Goal: Task Accomplishment & Management: Manage account settings

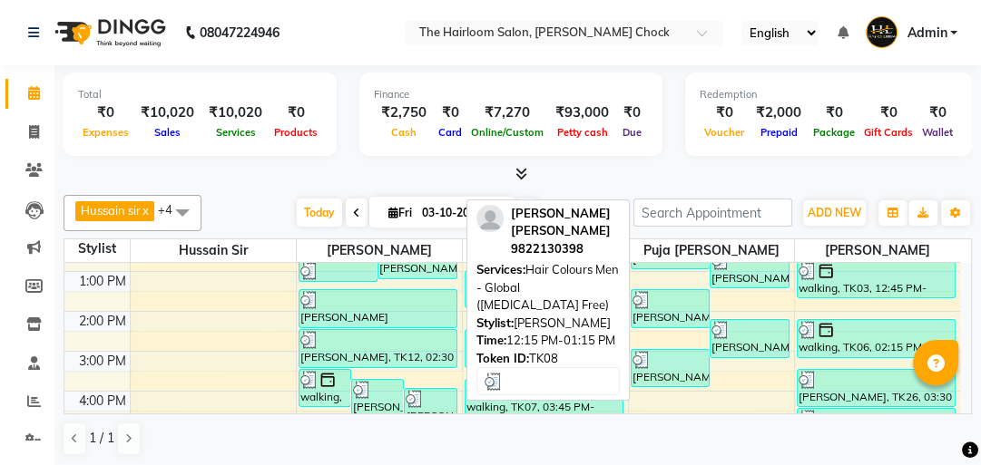
scroll to position [263, 0]
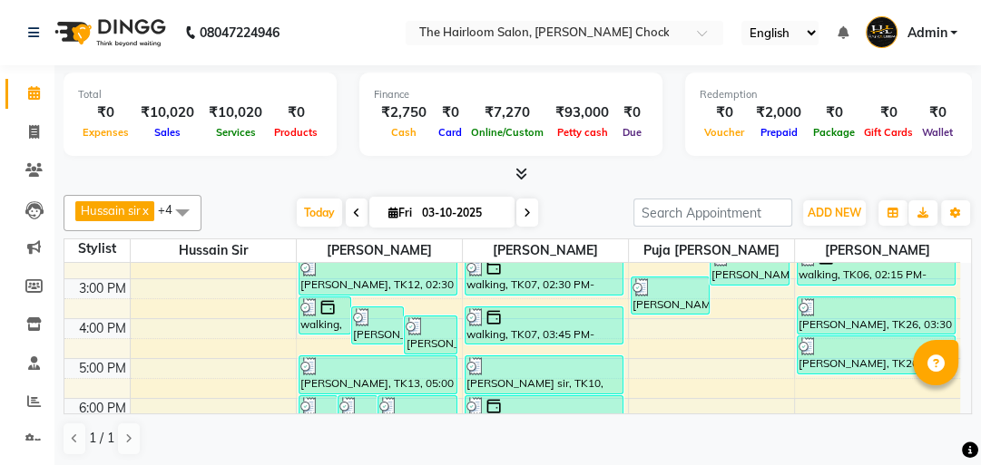
click at [334, 336] on div "8:00 AM 9:00 AM 10:00 AM 11:00 AM 12:00 PM 1:00 PM 2:00 PM 3:00 PM 4:00 PM 5:00…" at bounding box center [512, 319] width 896 height 638
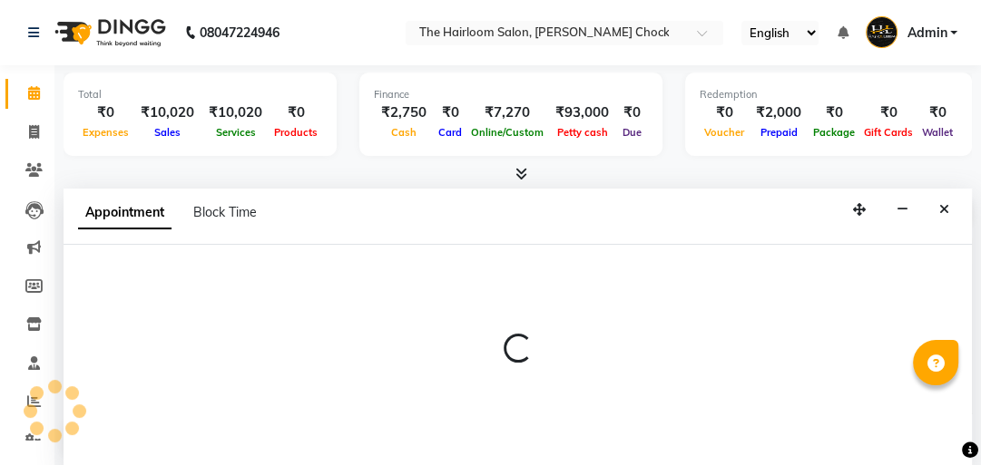
select select "41756"
select select "tentative"
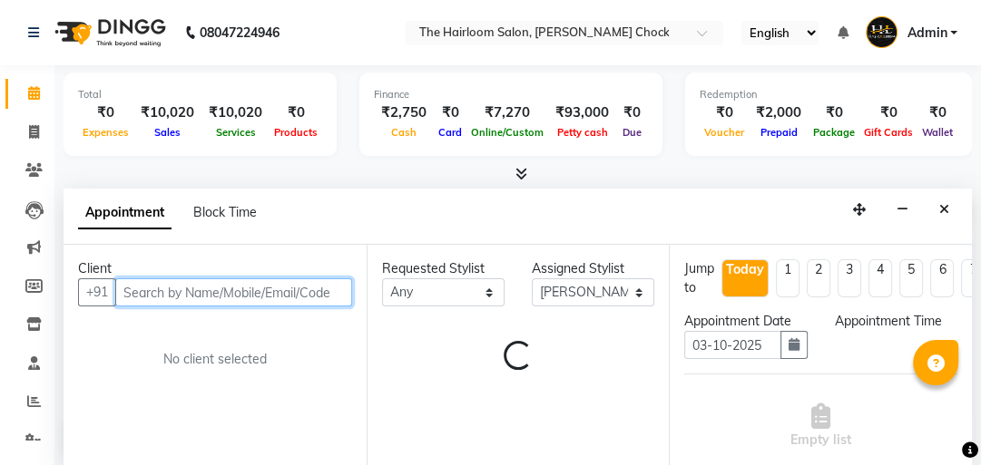
select select "990"
click at [283, 295] on input "text" at bounding box center [233, 293] width 237 height 28
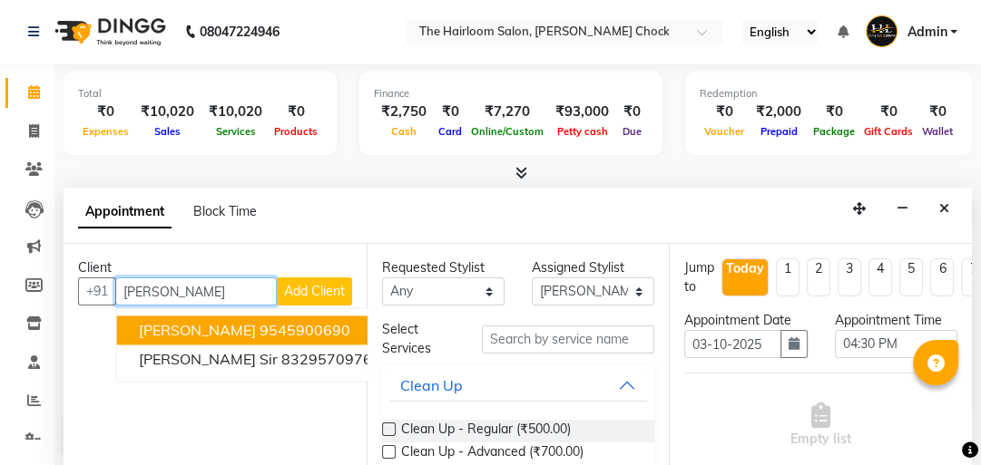
click at [256, 328] on span "[PERSON_NAME]" at bounding box center [197, 330] width 117 height 18
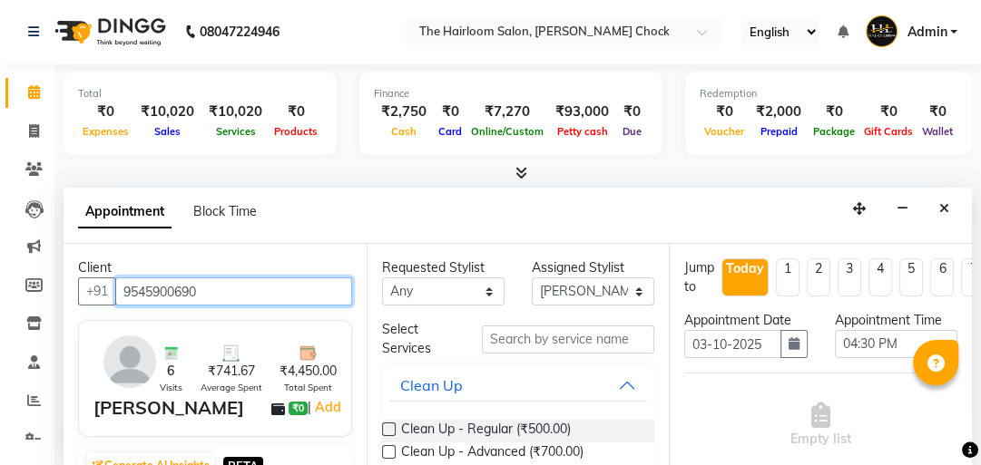
type input "9545900690"
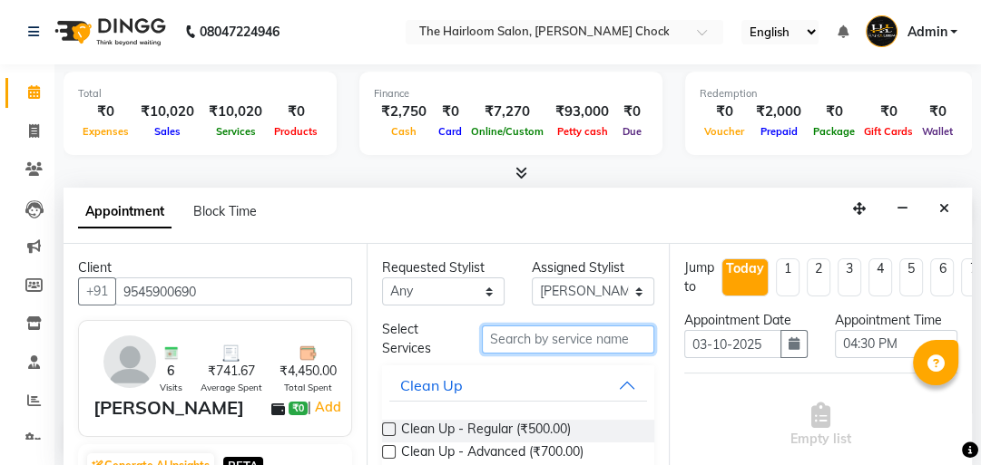
click at [516, 336] on input "text" at bounding box center [568, 340] width 172 height 28
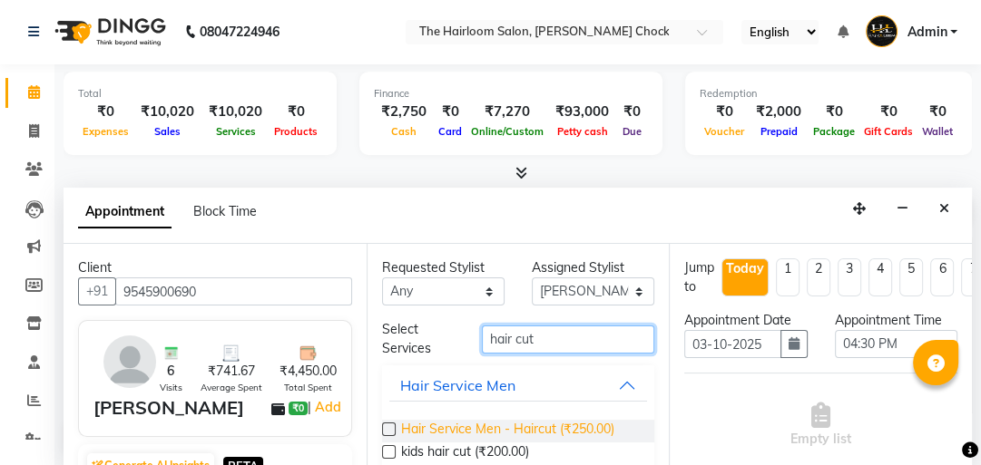
type input "hair cut"
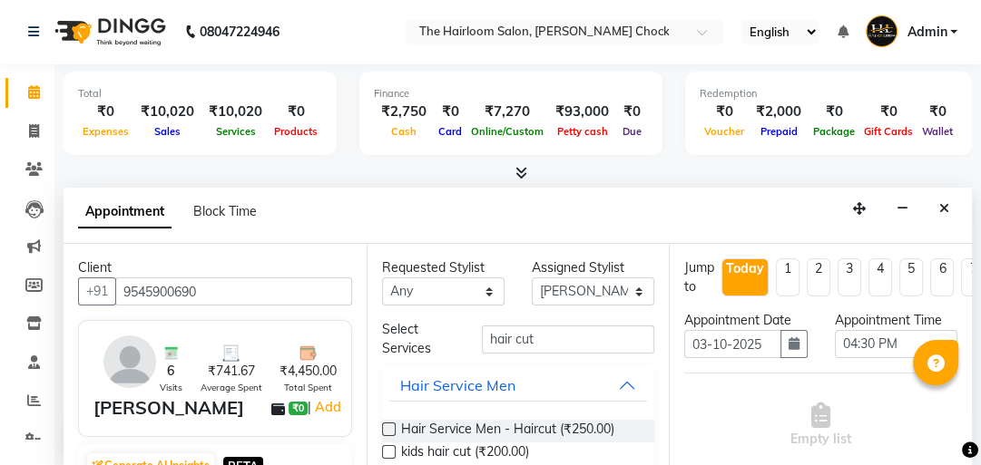
drag, startPoint x: 587, startPoint y: 436, endPoint x: 566, endPoint y: 347, distance: 91.3
click at [586, 434] on span "Hair Service Men - Haircut (₹250.00)" at bounding box center [507, 431] width 213 height 23
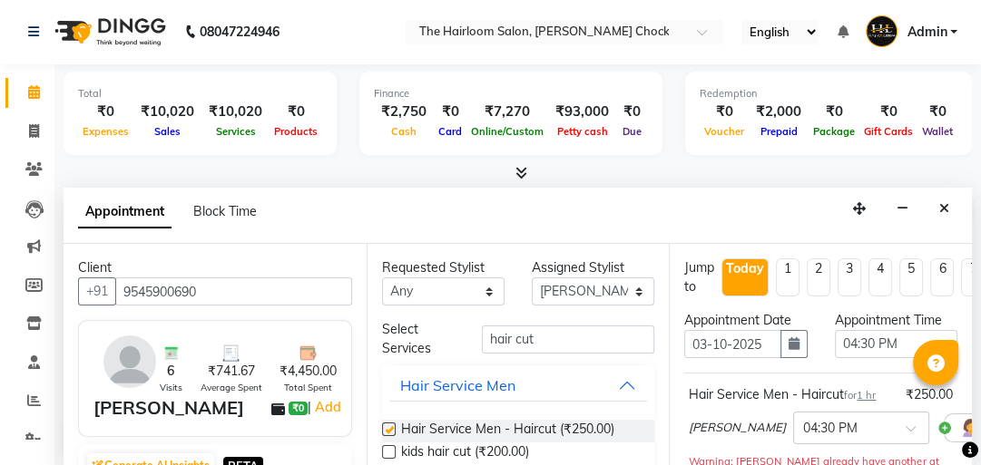
checkbox input "false"
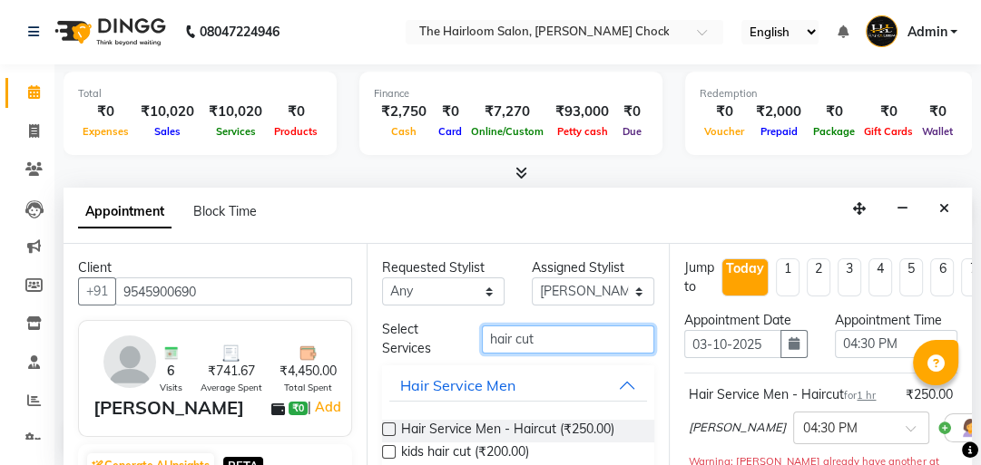
drag, startPoint x: 564, startPoint y: 339, endPoint x: 425, endPoint y: 346, distance: 139.9
click at [421, 348] on div "Select Services hair cut" at bounding box center [518, 339] width 300 height 38
type input "v"
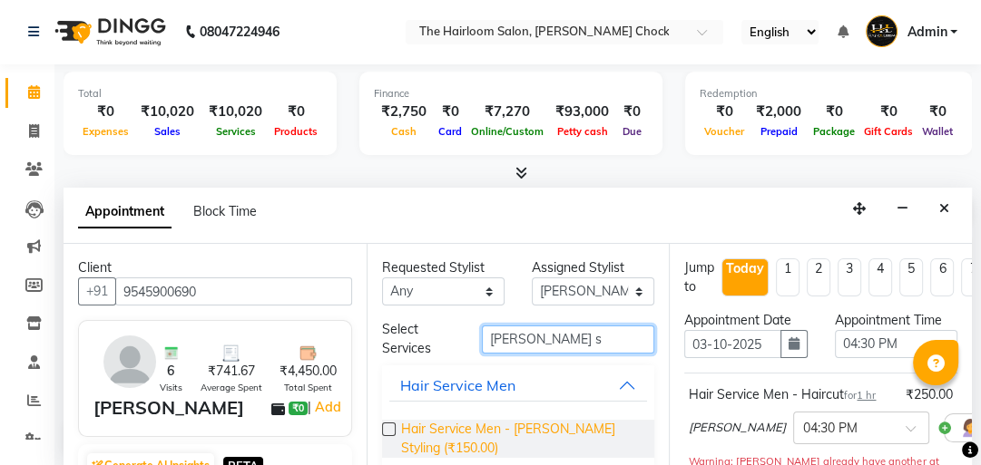
type input "[PERSON_NAME] s"
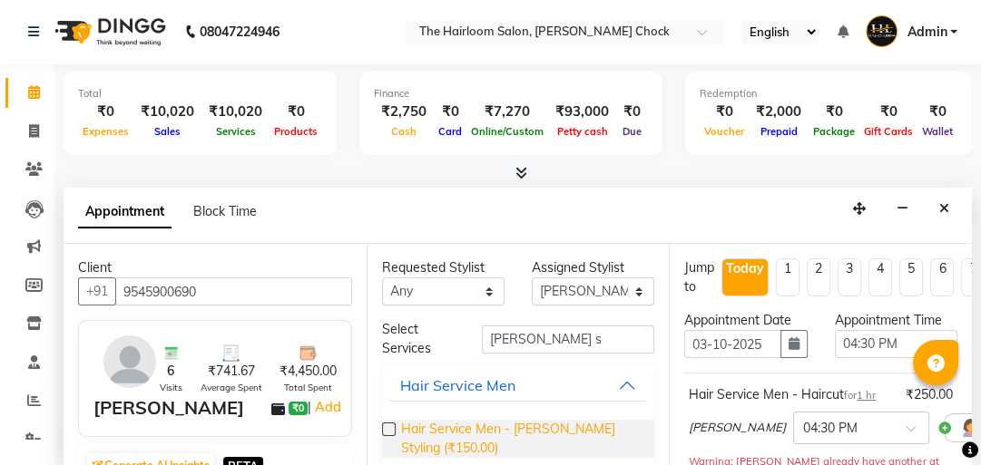
click at [454, 420] on span "Hair Service Men - [PERSON_NAME] Styling (₹150.00)" at bounding box center [521, 439] width 240 height 38
checkbox input "false"
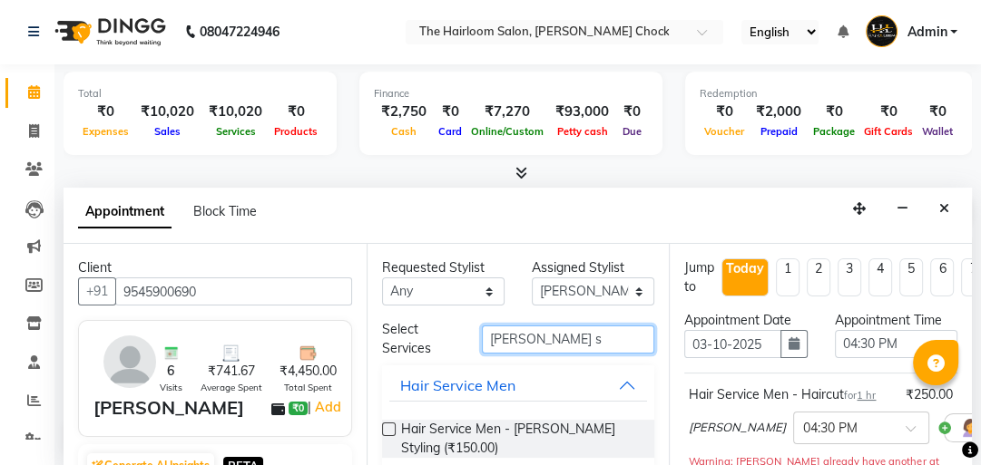
drag, startPoint x: 429, startPoint y: 312, endPoint x: 414, endPoint y: 319, distance: 17.0
click at [412, 311] on div "Requested Stylist Any [PERSON_NAME] [PERSON_NAME] [PERSON_NAME] sir puja [PERSO…" at bounding box center [518, 355] width 303 height 223
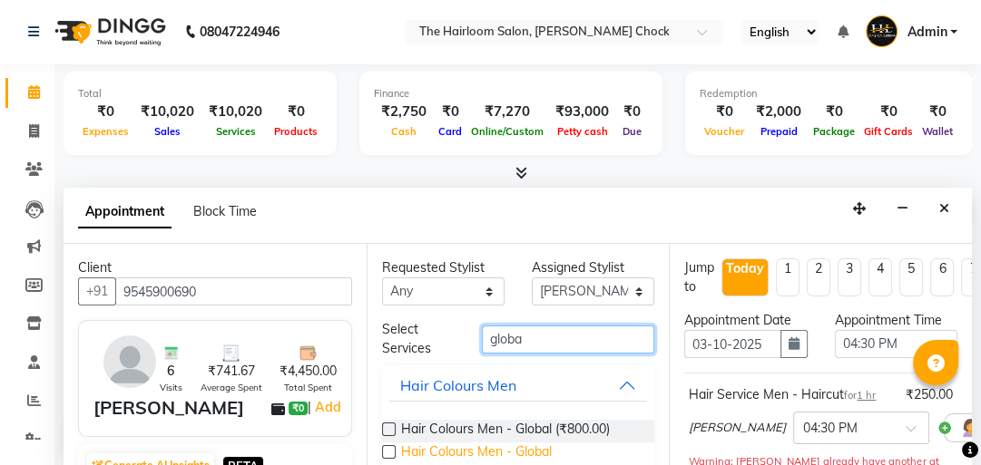
type input "globa"
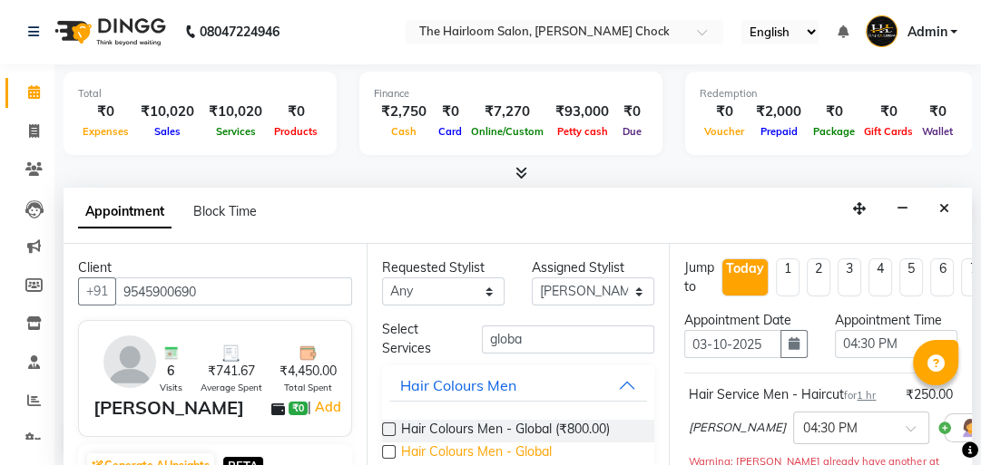
click at [515, 461] on span "Hair Colours Men - Global ([MEDICAL_DATA] Free) (₹1,000.00)" at bounding box center [521, 462] width 240 height 38
checkbox input "false"
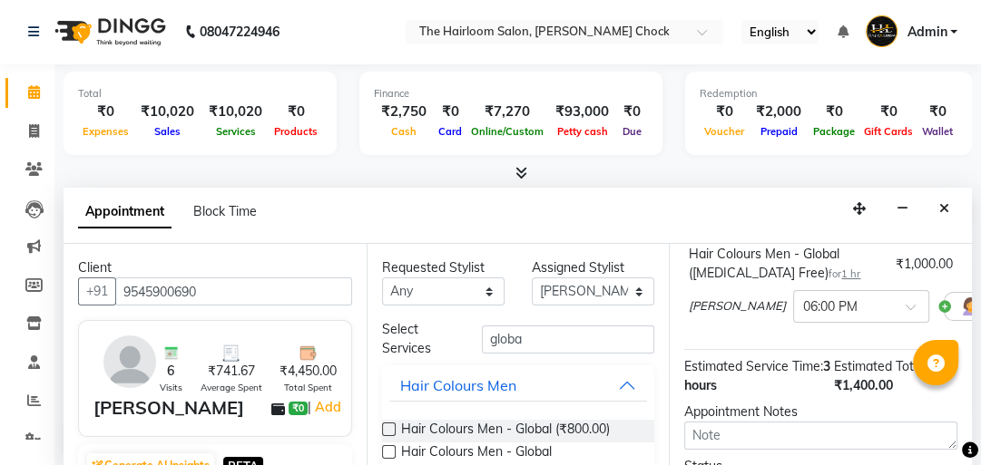
scroll to position [548, 0]
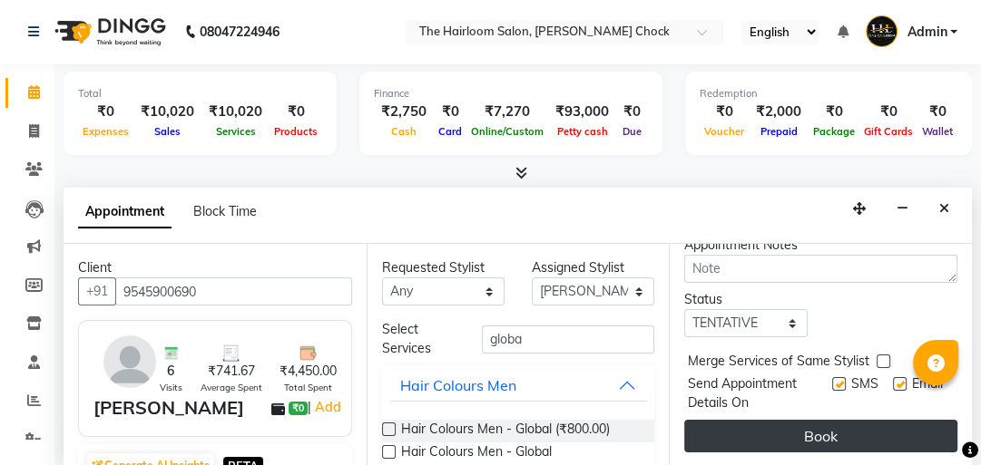
click at [842, 422] on button "Book" at bounding box center [820, 436] width 273 height 33
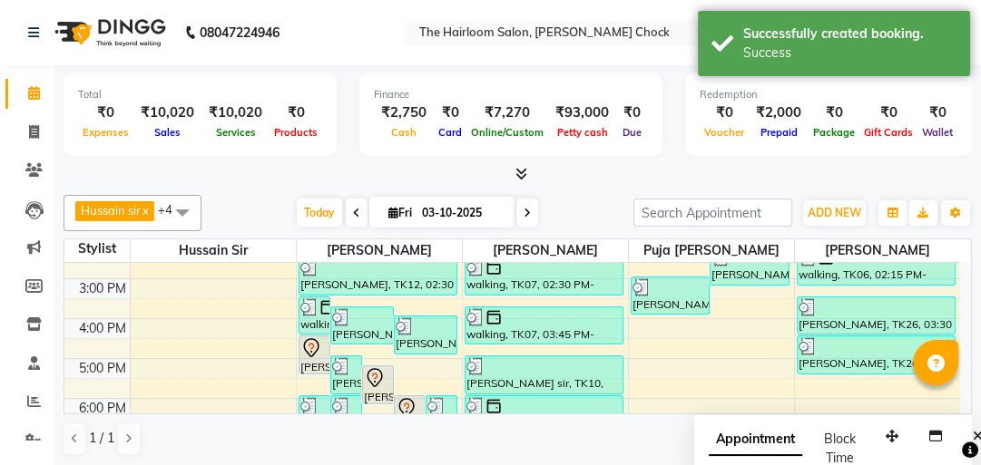
scroll to position [408, 0]
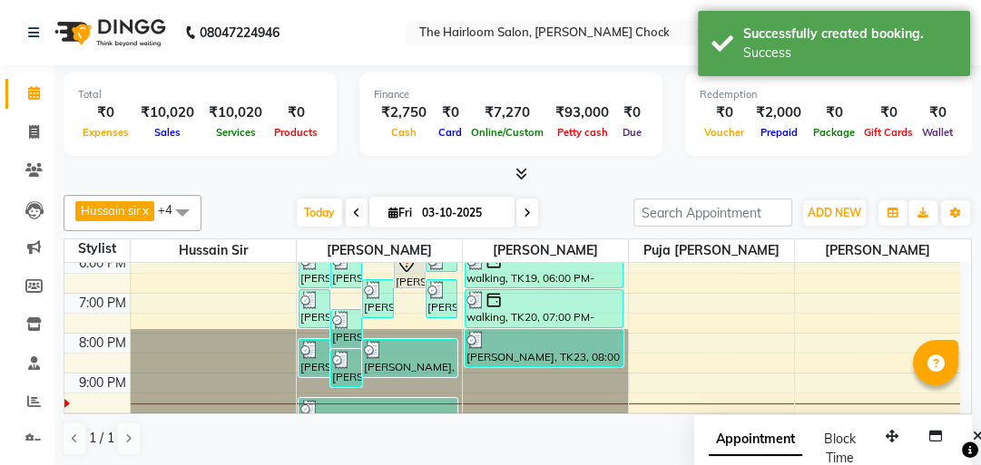
select select "41756"
select select "tentative"
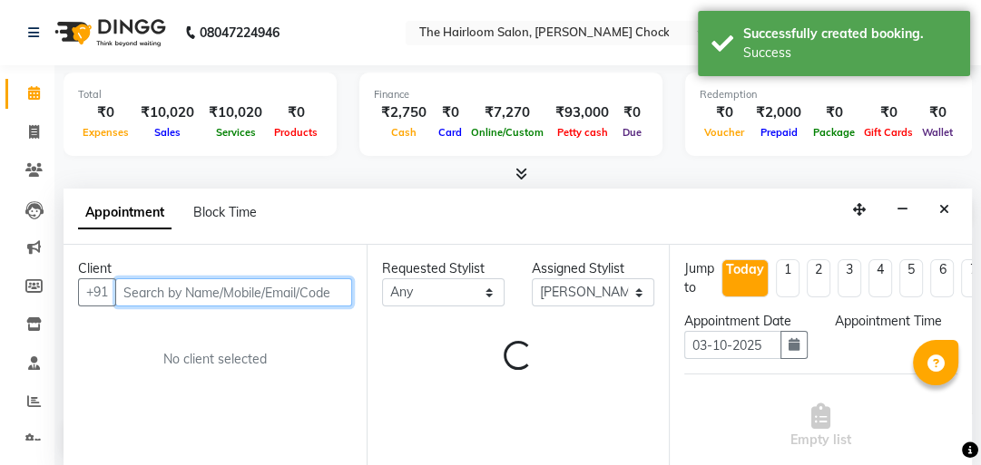
select select "1260"
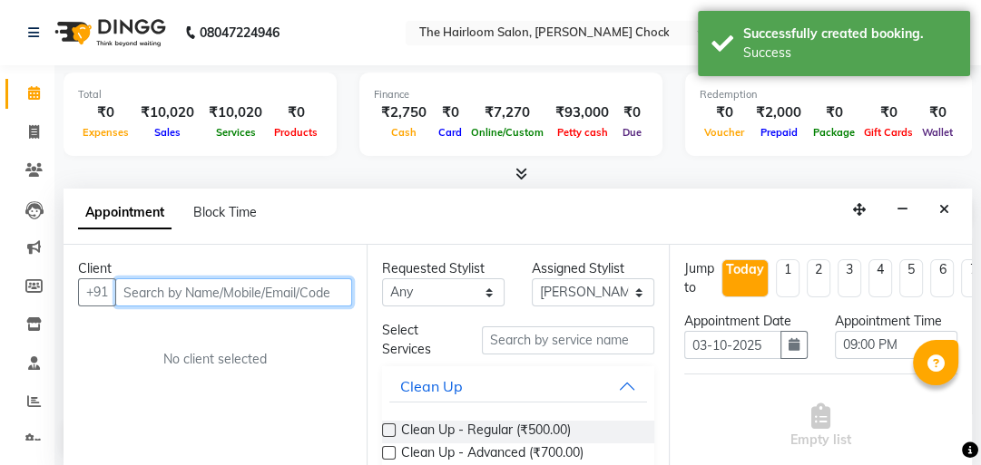
scroll to position [1, 0]
click at [327, 294] on input "text" at bounding box center [233, 292] width 237 height 28
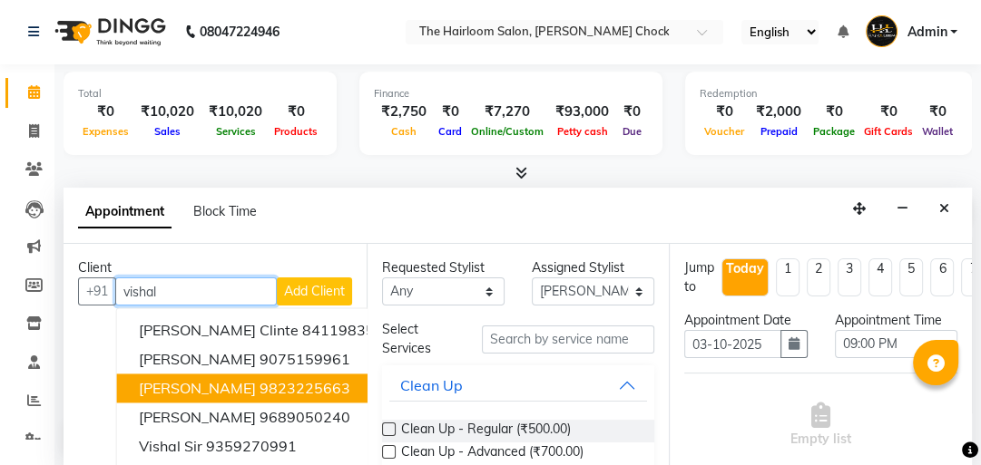
drag, startPoint x: 250, startPoint y: 382, endPoint x: 504, endPoint y: 336, distance: 257.3
click at [252, 382] on span "[PERSON_NAME]" at bounding box center [197, 388] width 117 height 18
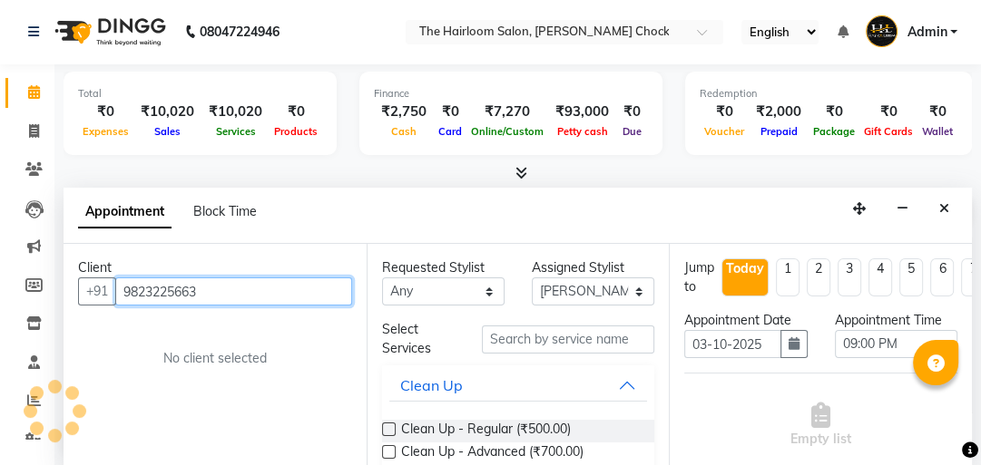
type input "9823225663"
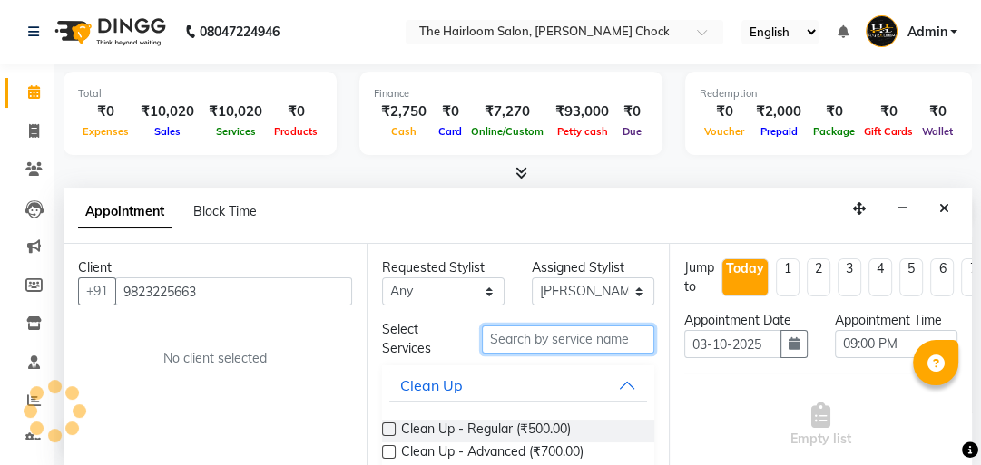
click at [522, 333] on input "text" at bounding box center [568, 340] width 172 height 28
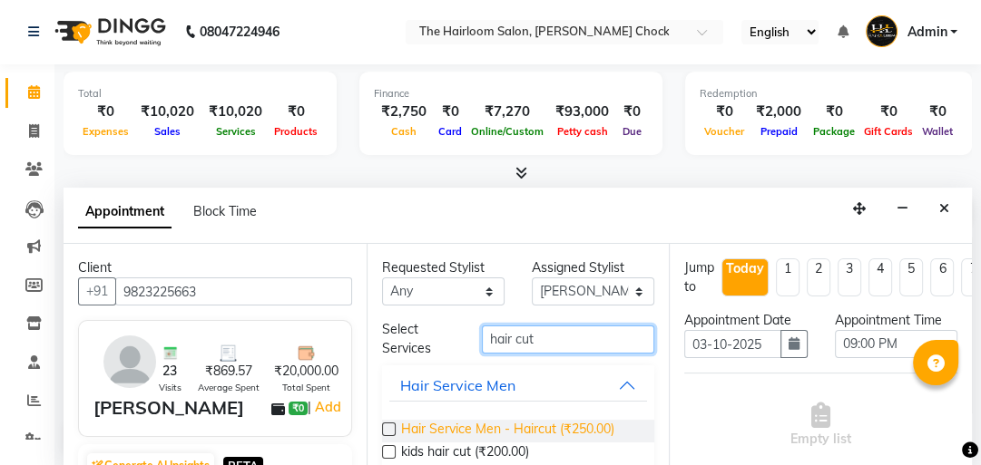
type input "hair cut"
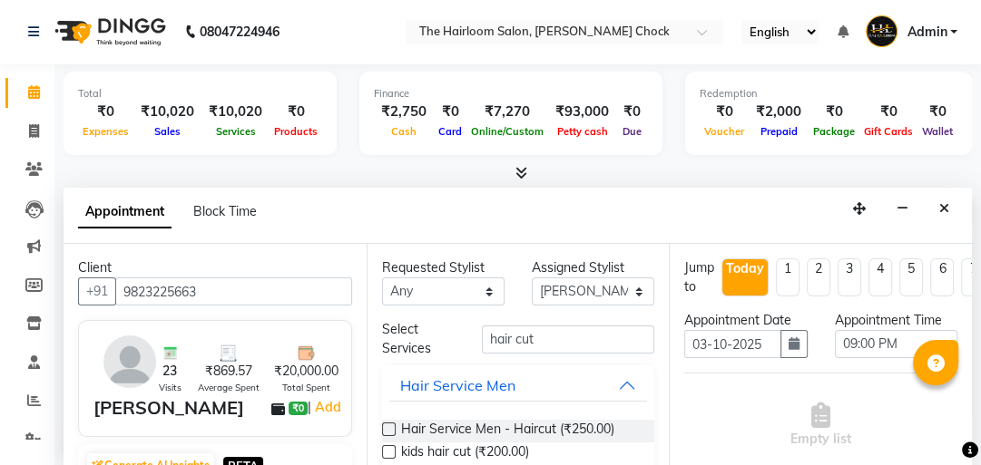
drag, startPoint x: 501, startPoint y: 436, endPoint x: 526, endPoint y: 383, distance: 59.3
click at [501, 433] on span "Hair Service Men - Haircut (₹250.00)" at bounding box center [507, 431] width 213 height 23
checkbox input "false"
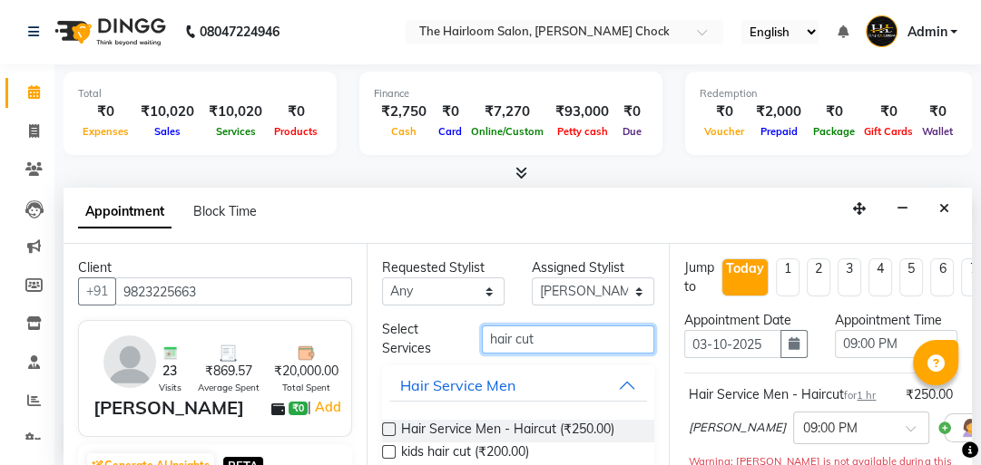
click at [436, 361] on div "Select Services hair cut Hair Service Men Hair Service Men - Haircut (₹250.00) …" at bounding box center [518, 420] width 273 height 200
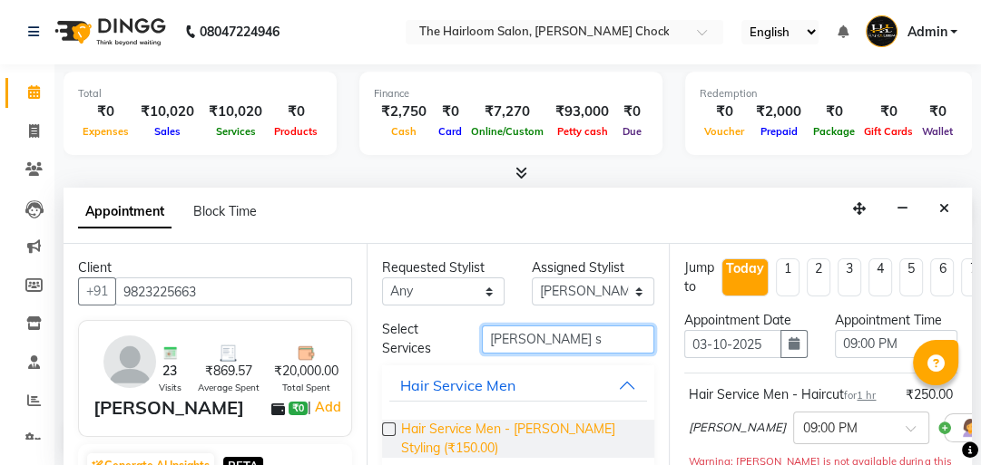
type input "[PERSON_NAME] s"
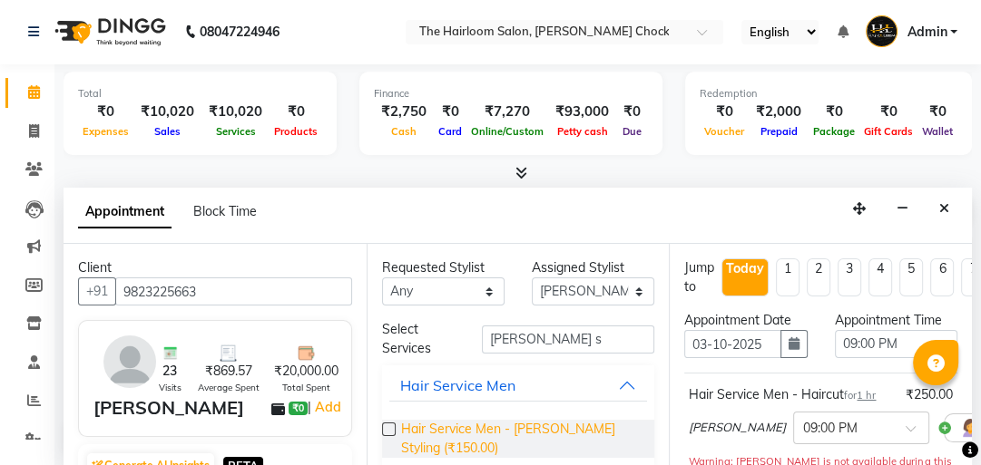
click at [448, 429] on span "Hair Service Men - [PERSON_NAME] Styling (₹150.00)" at bounding box center [521, 439] width 240 height 38
checkbox input "false"
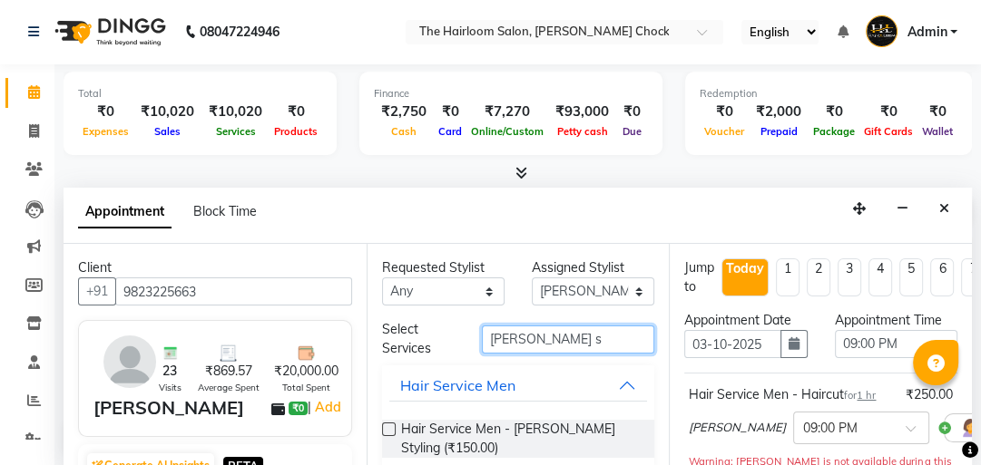
drag, startPoint x: 404, startPoint y: 357, endPoint x: 394, endPoint y: 356, distance: 10.1
click at [398, 357] on div "Select Services [PERSON_NAME] s Hair Service Men Hair Service Men - [PERSON_NAM…" at bounding box center [518, 396] width 273 height 152
type input "glo"
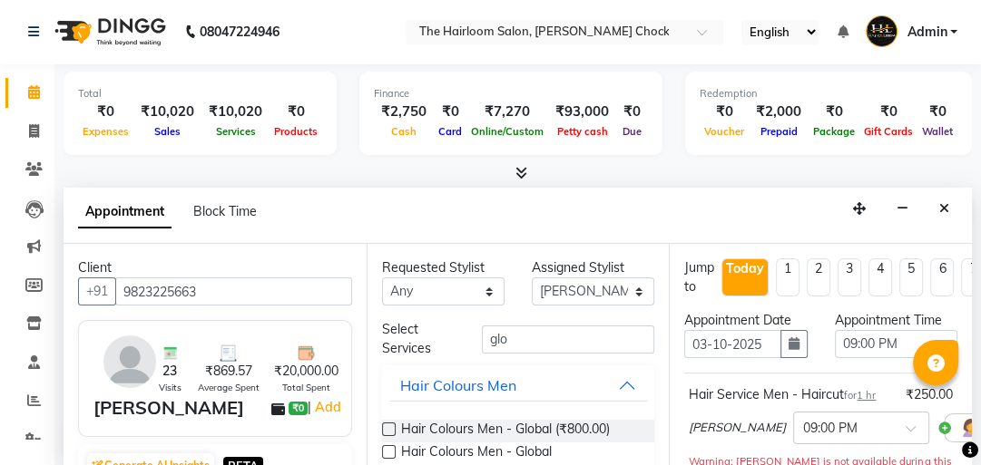
click at [524, 446] on span "Hair Colours Men - Global ([MEDICAL_DATA] Free) (₹1,000.00)" at bounding box center [521, 462] width 240 height 38
checkbox input "false"
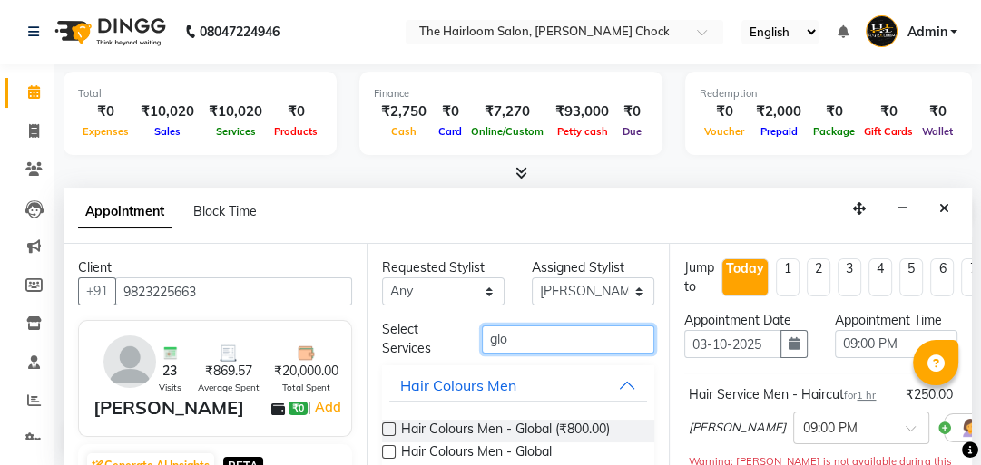
click at [396, 336] on div "Select Services glo" at bounding box center [518, 339] width 300 height 38
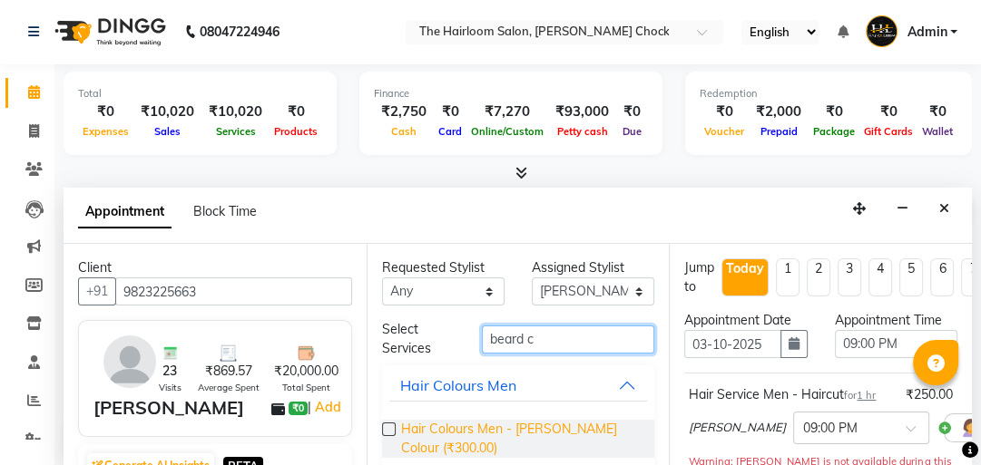
type input "beard c"
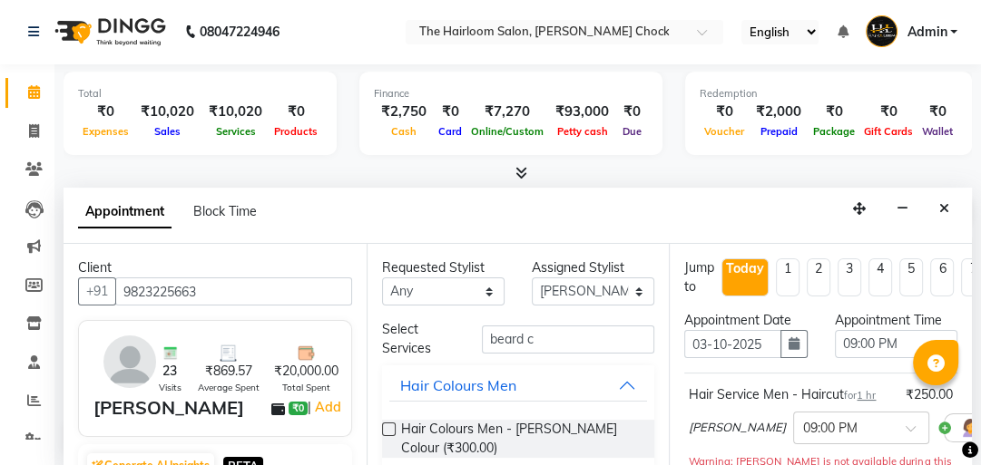
drag, startPoint x: 487, startPoint y: 424, endPoint x: 682, endPoint y: 405, distance: 196.0
click at [487, 425] on span "Hair Colours Men - [PERSON_NAME] Colour (₹300.00)" at bounding box center [521, 439] width 240 height 38
checkbox input "false"
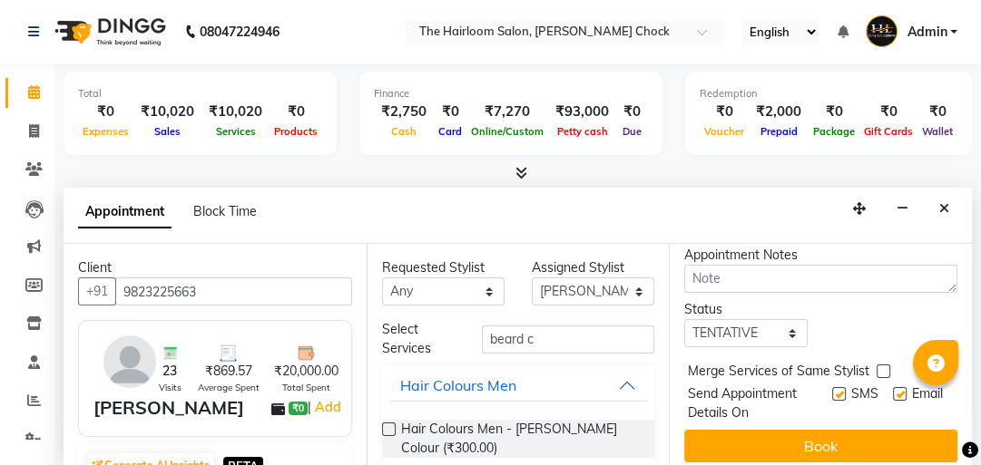
scroll to position [652, 0]
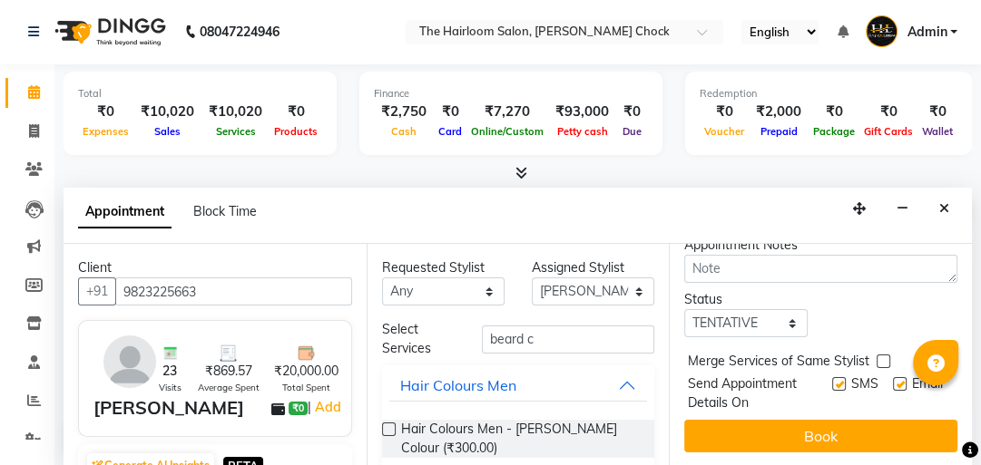
click at [843, 420] on button "Book" at bounding box center [820, 436] width 273 height 33
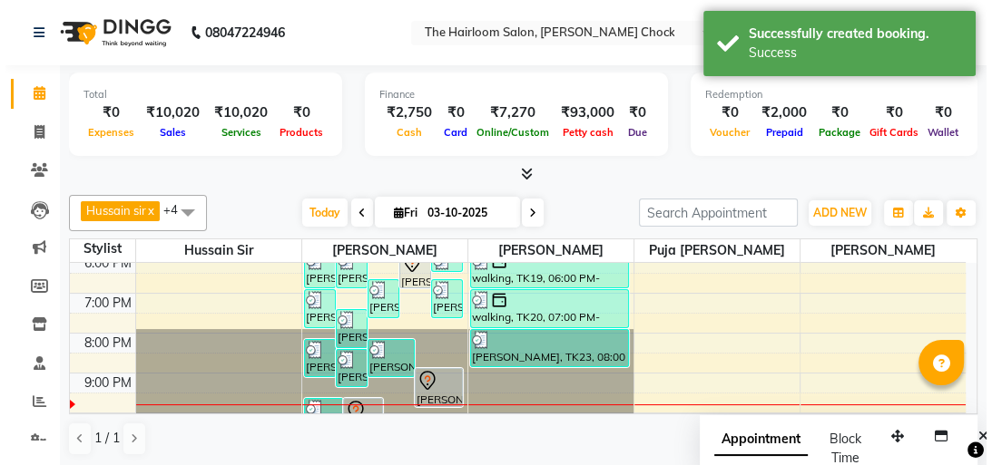
scroll to position [336, 0]
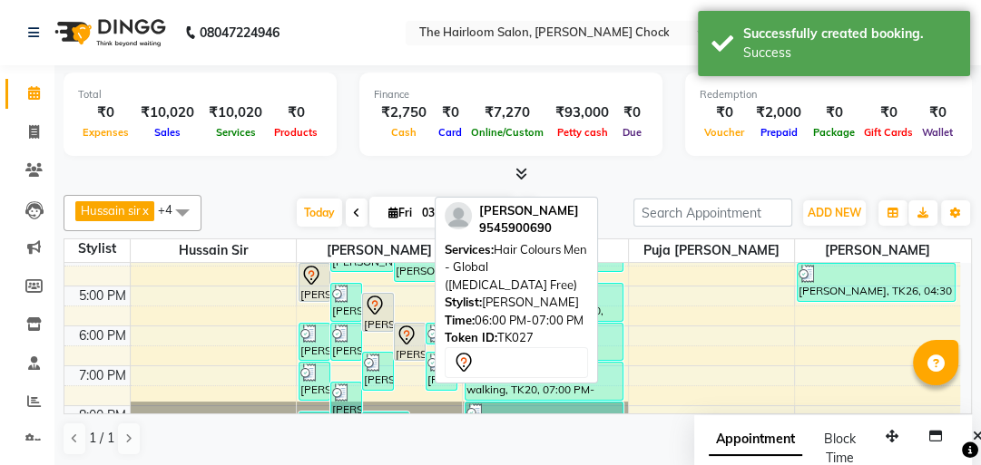
click at [406, 353] on div "[PERSON_NAME], TK27, 06:00 PM-07:00 PM, Hair Colours Men - Global ([MEDICAL_DAT…" at bounding box center [410, 342] width 30 height 36
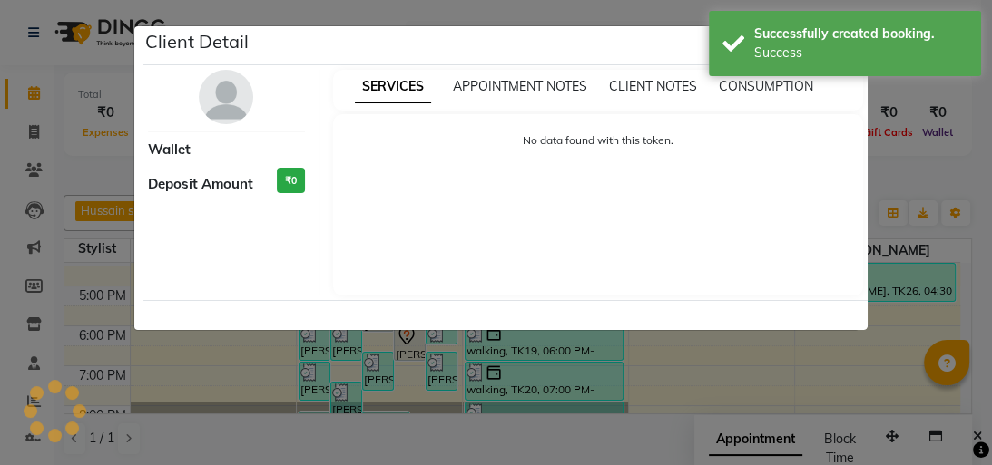
select select "7"
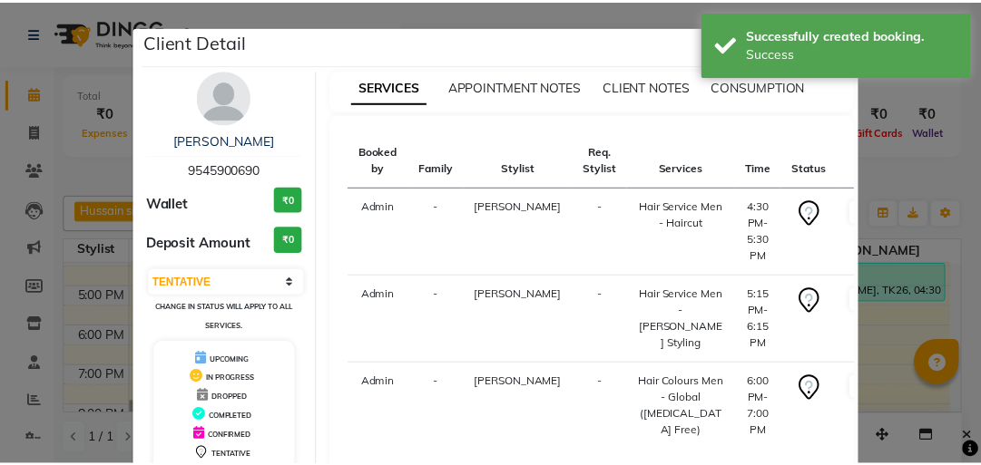
scroll to position [162, 0]
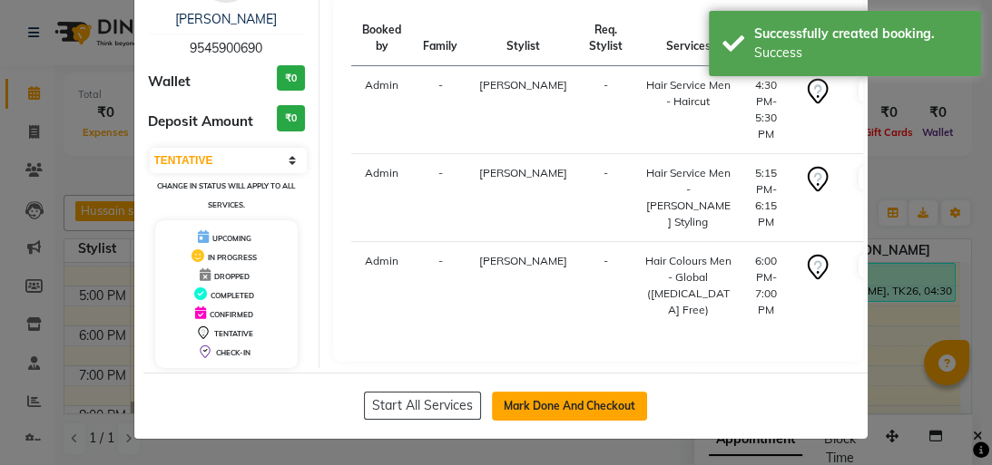
click at [533, 409] on button "Mark Done And Checkout" at bounding box center [569, 406] width 155 height 29
select select "service"
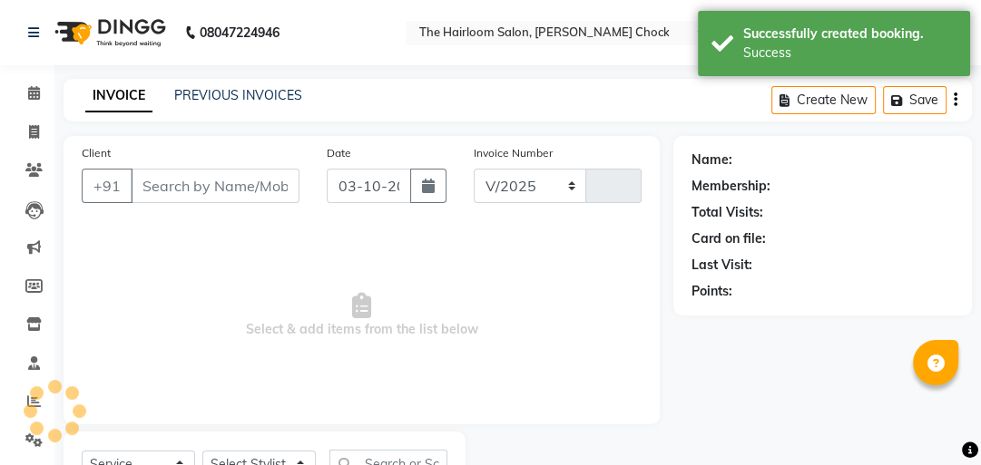
select select "5926"
type input "4061"
type input "9545900690"
select select "41756"
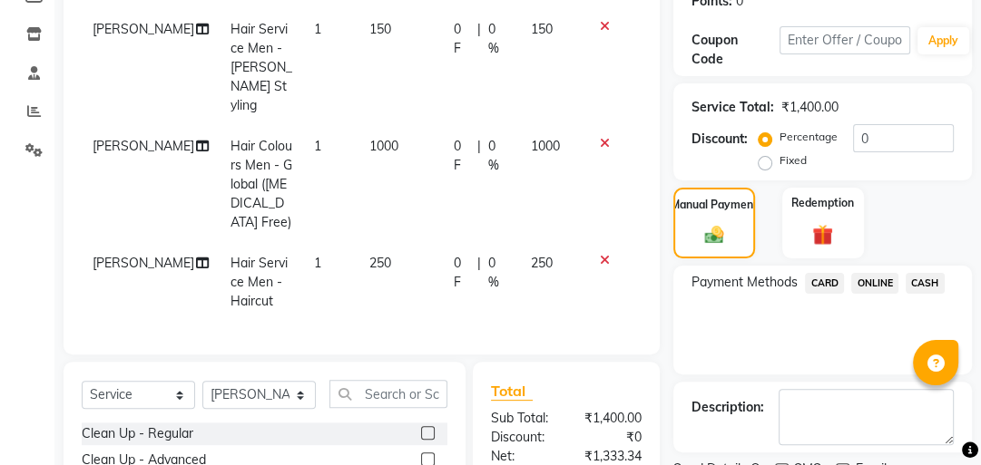
click at [779, 464] on label at bounding box center [782, 471] width 14 height 14
click at [779, 465] on input "checkbox" at bounding box center [781, 471] width 12 height 12
checkbox input "false"
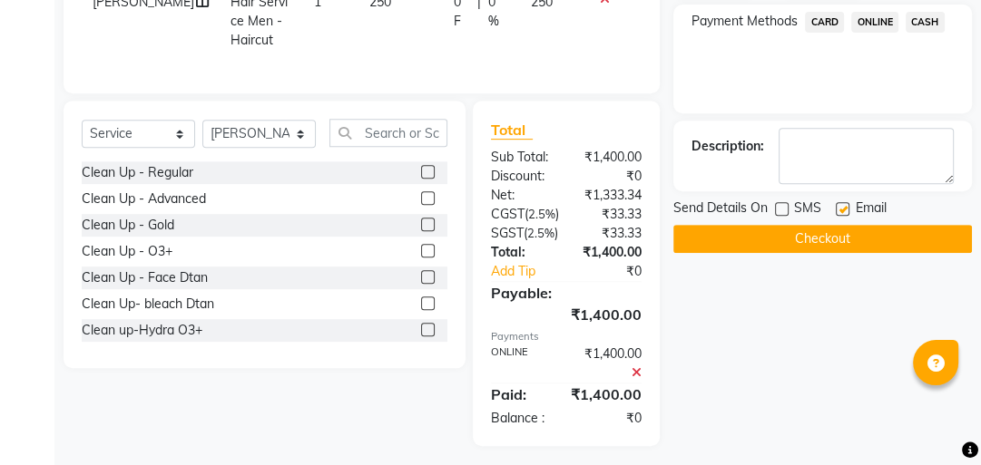
drag, startPoint x: 842, startPoint y: 211, endPoint x: 821, endPoint y: 231, distance: 28.9
click at [841, 211] on label at bounding box center [843, 209] width 14 height 14
click at [841, 211] on input "checkbox" at bounding box center [842, 210] width 12 height 12
checkbox input "false"
click at [821, 232] on button "Checkout" at bounding box center [822, 239] width 299 height 28
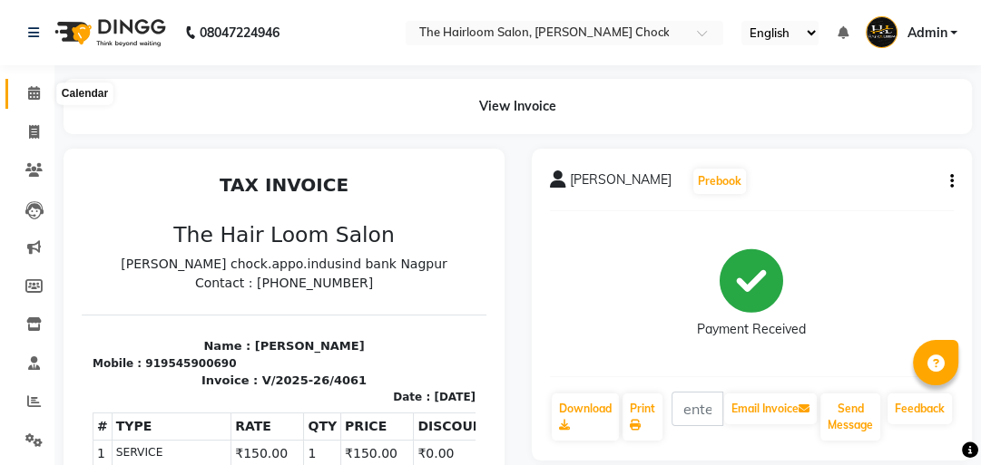
click at [21, 98] on span at bounding box center [34, 93] width 32 height 21
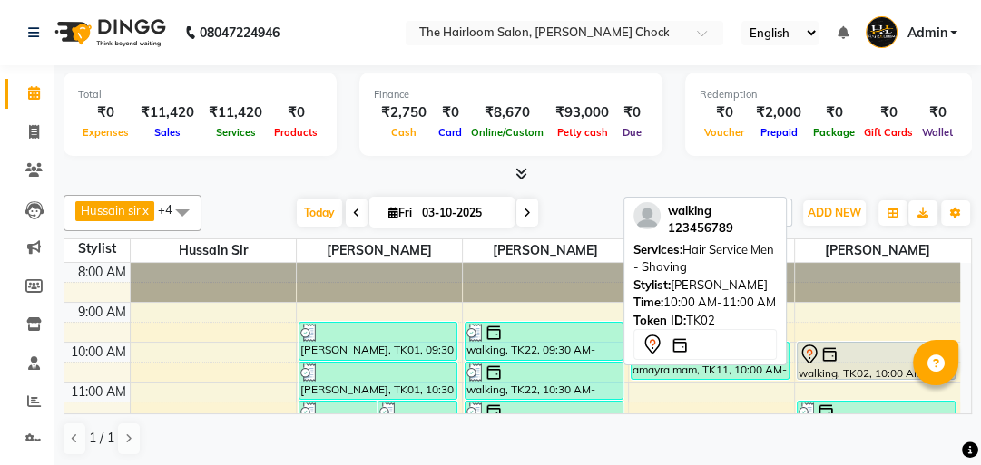
click at [853, 356] on div at bounding box center [876, 355] width 156 height 22
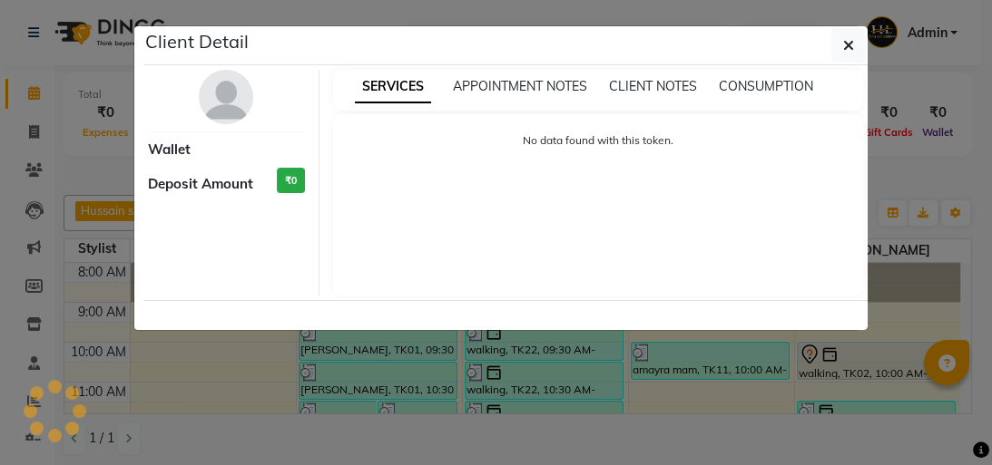
select select "7"
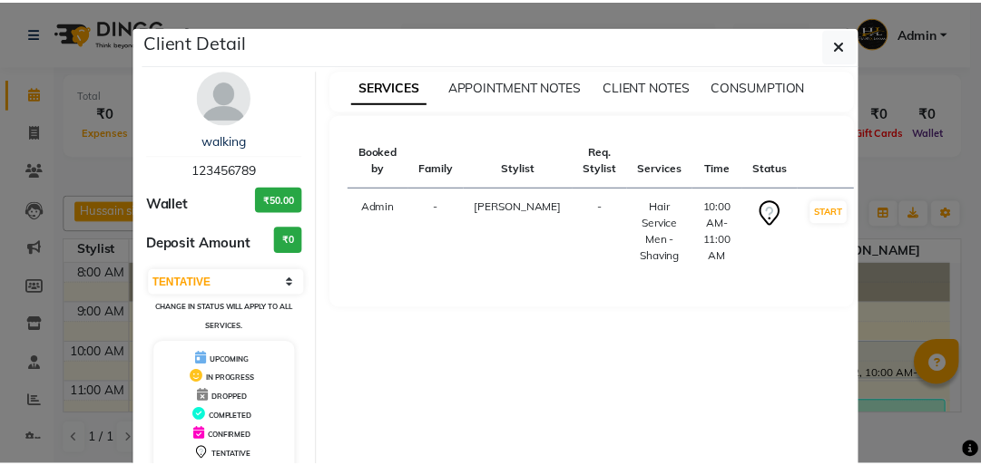
scroll to position [120, 0]
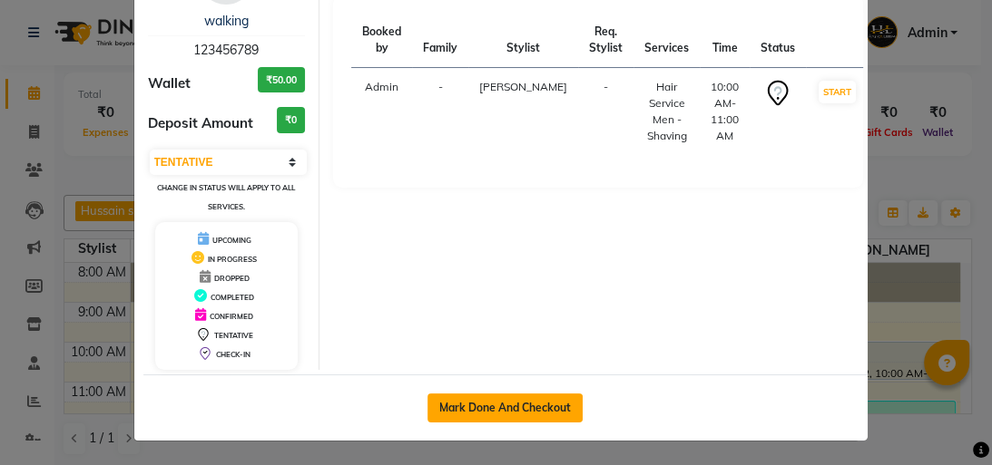
click at [566, 407] on button "Mark Done And Checkout" at bounding box center [504, 408] width 155 height 29
select select "service"
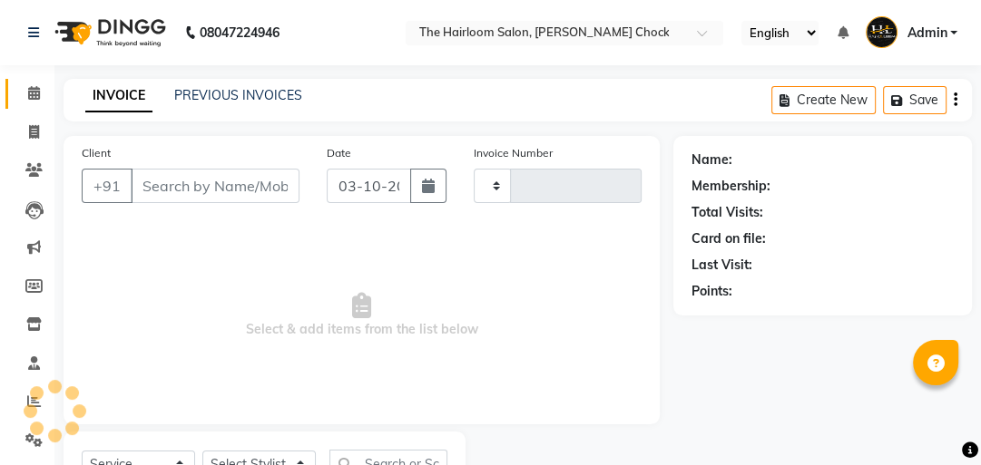
type input "4062"
select select "5926"
type input "123456789"
select select "88793"
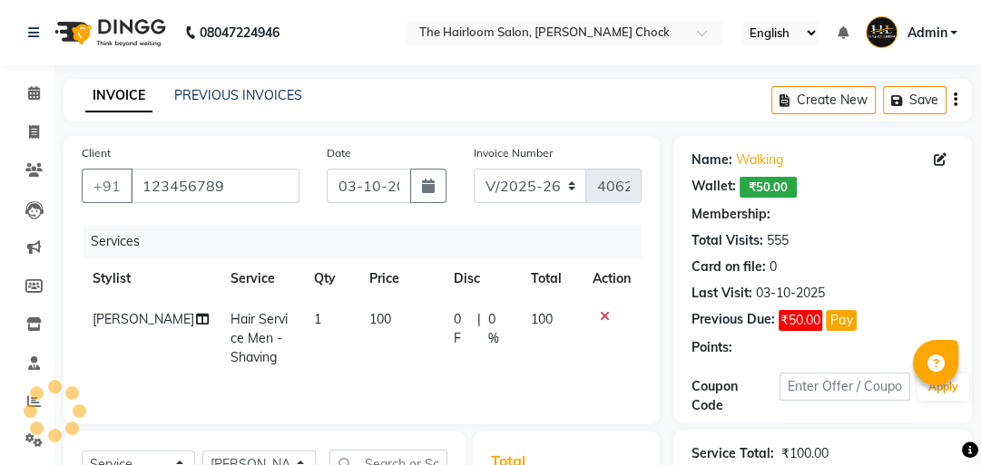
scroll to position [299, 0]
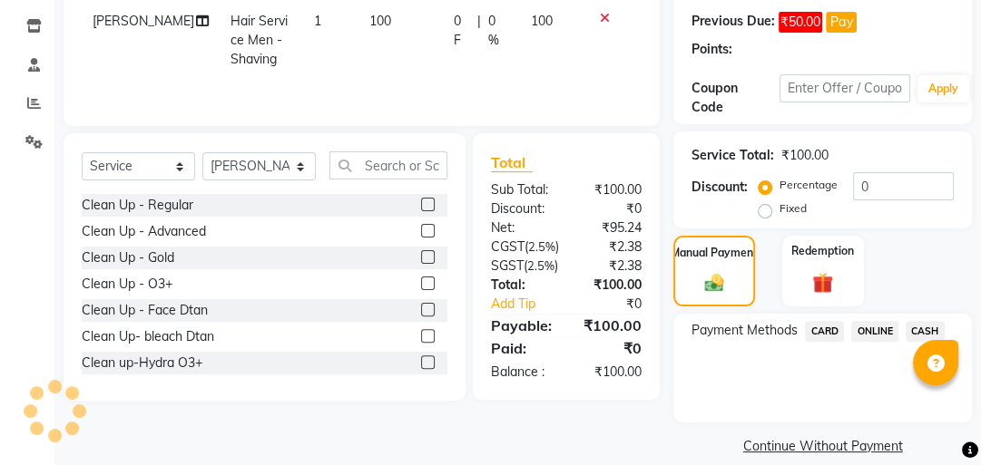
click at [926, 301] on div "Manual Payment Redemption" at bounding box center [823, 271] width 326 height 71
click at [920, 322] on div "Name: Walking Wallet: ₹50.00 Membership: No Active Membership Total Visits: 555…" at bounding box center [829, 149] width 312 height 622
click at [918, 323] on span "CASH" at bounding box center [925, 331] width 39 height 21
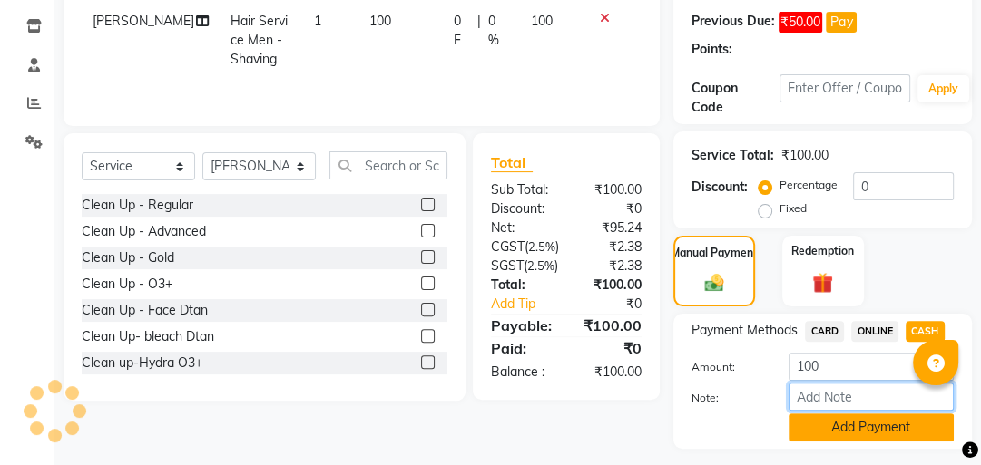
click at [840, 383] on input "Note:" at bounding box center [870, 397] width 165 height 28
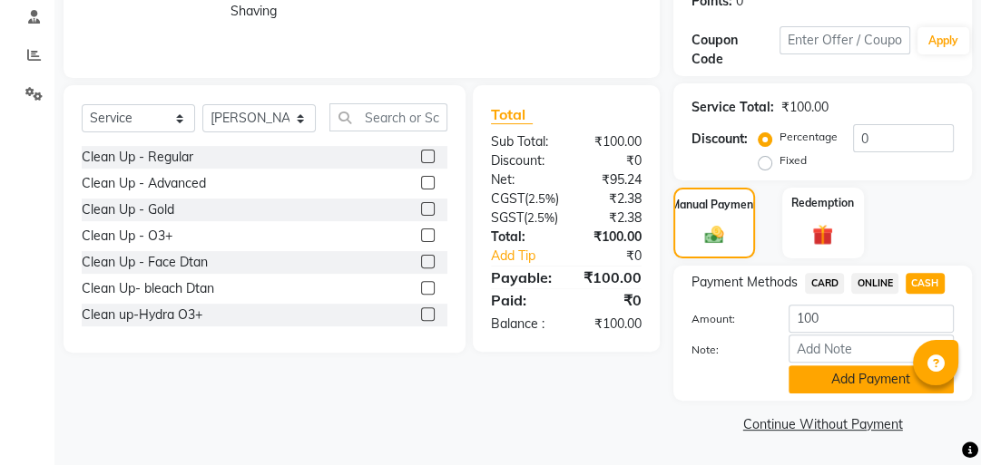
click at [826, 384] on button "Add Payment" at bounding box center [870, 380] width 165 height 28
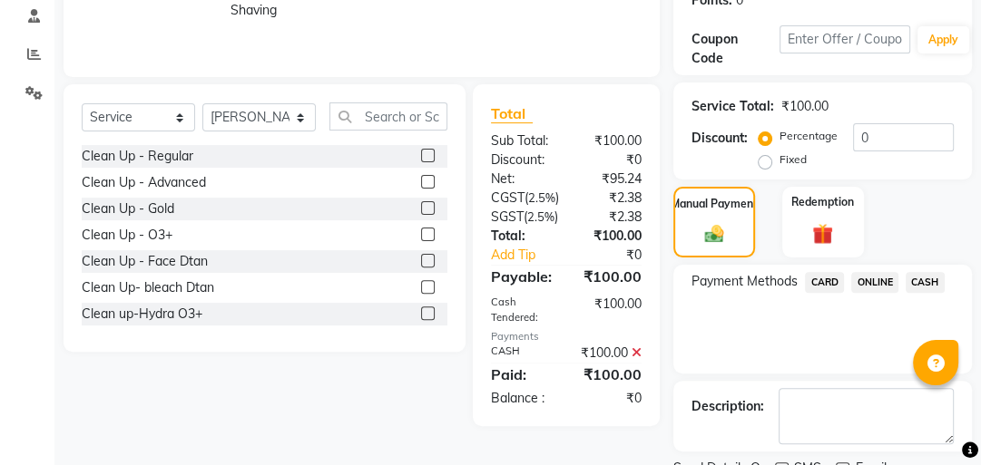
click at [784, 463] on label at bounding box center [782, 470] width 14 height 14
click at [784, 465] on input "checkbox" at bounding box center [781, 471] width 12 height 12
checkbox input "false"
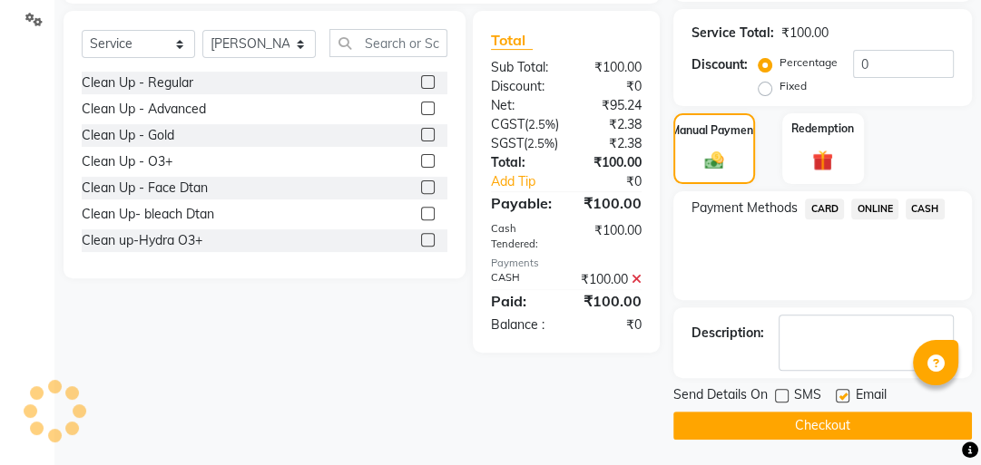
click at [838, 397] on label at bounding box center [843, 396] width 14 height 14
click at [838, 397] on input "checkbox" at bounding box center [842, 397] width 12 height 12
checkbox input "false"
click at [837, 416] on button "Checkout" at bounding box center [822, 426] width 299 height 28
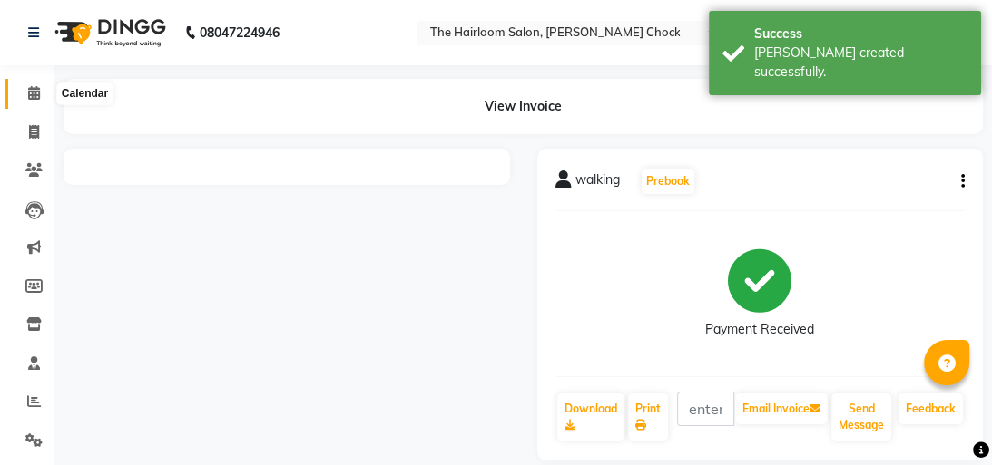
click at [36, 99] on icon at bounding box center [34, 93] width 12 height 14
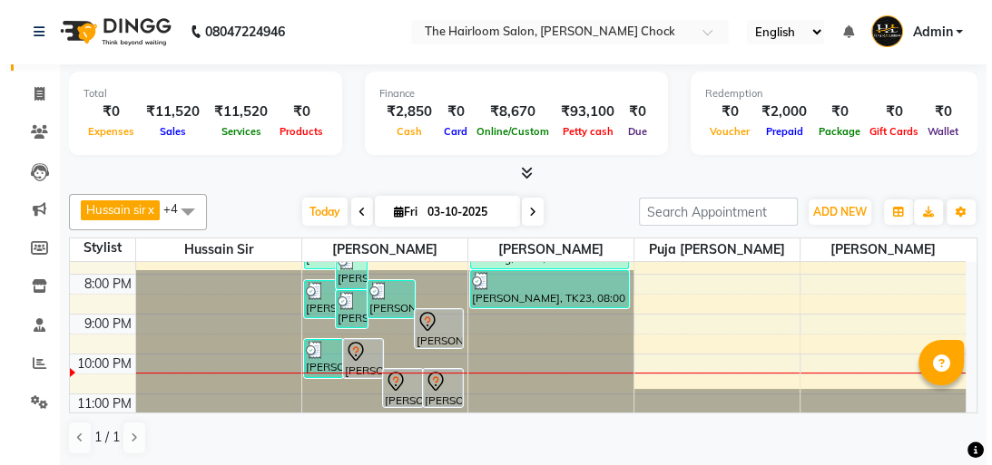
scroll to position [481, 0]
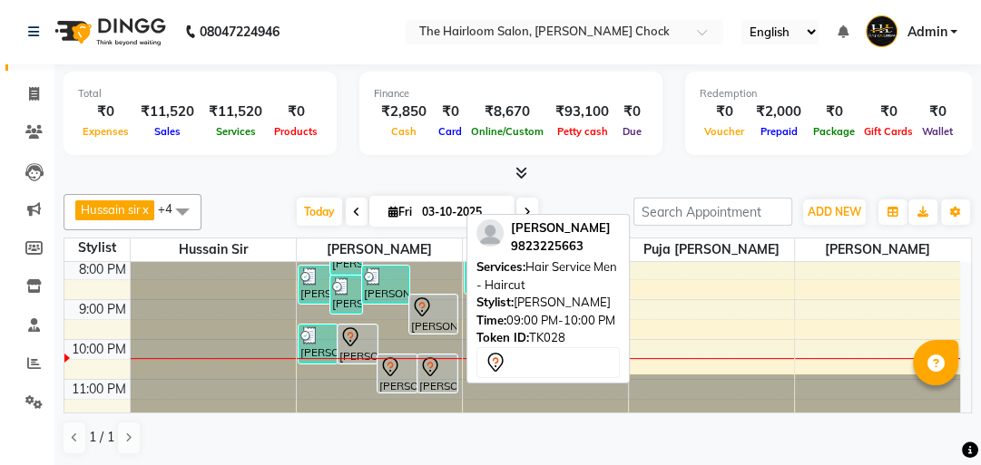
click at [433, 301] on div at bounding box center [433, 308] width 44 height 22
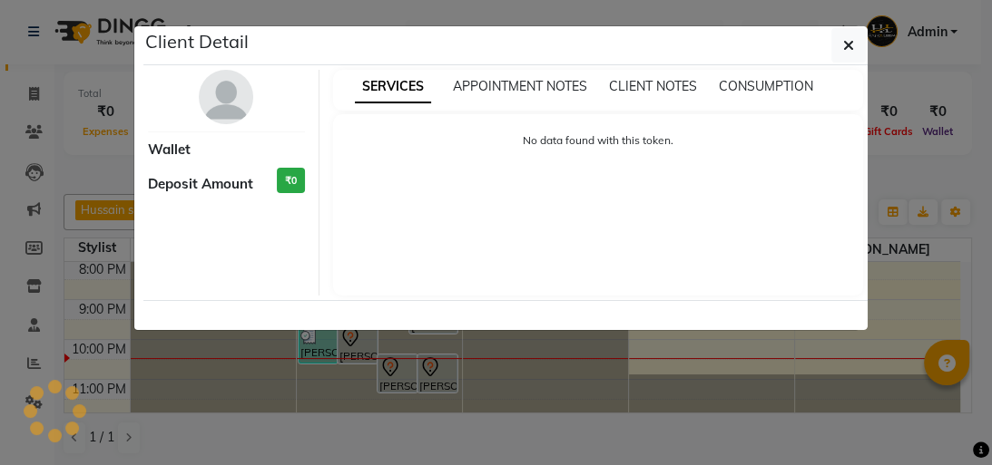
select select "7"
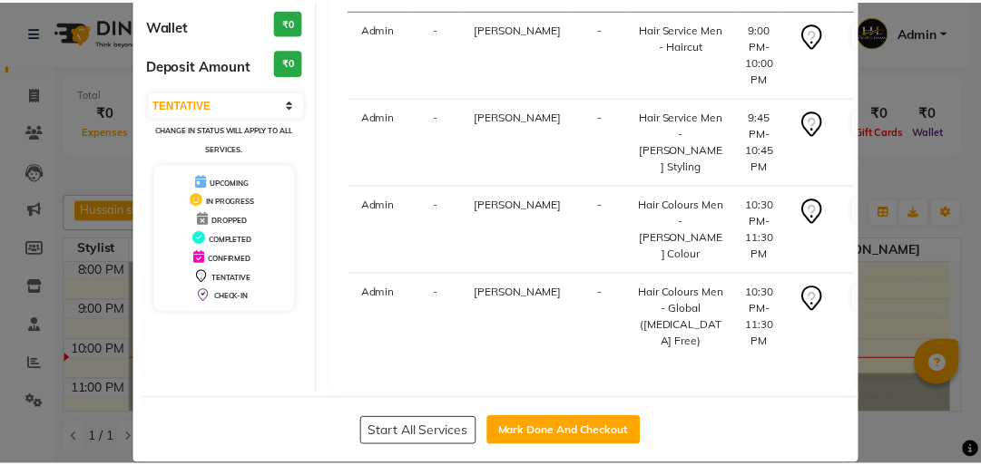
scroll to position [266, 0]
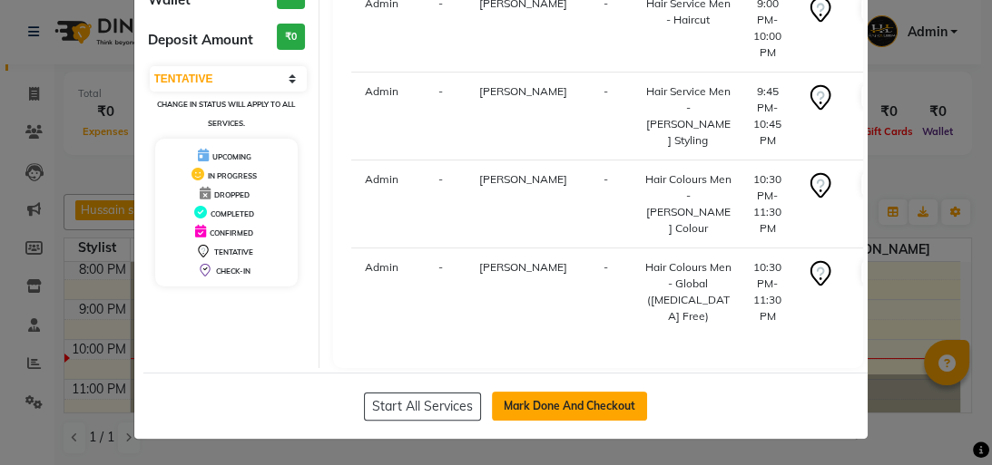
click at [520, 409] on button "Mark Done And Checkout" at bounding box center [569, 406] width 155 height 29
select select "service"
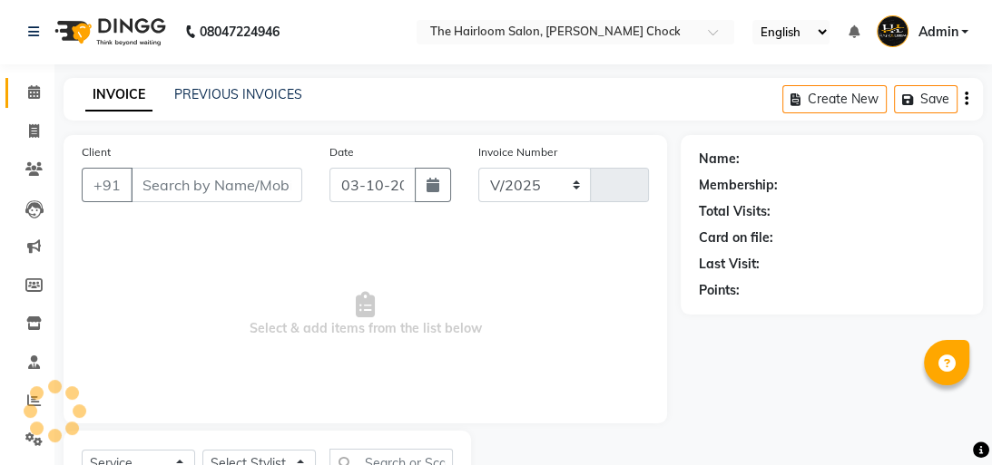
select select "5926"
type input "4063"
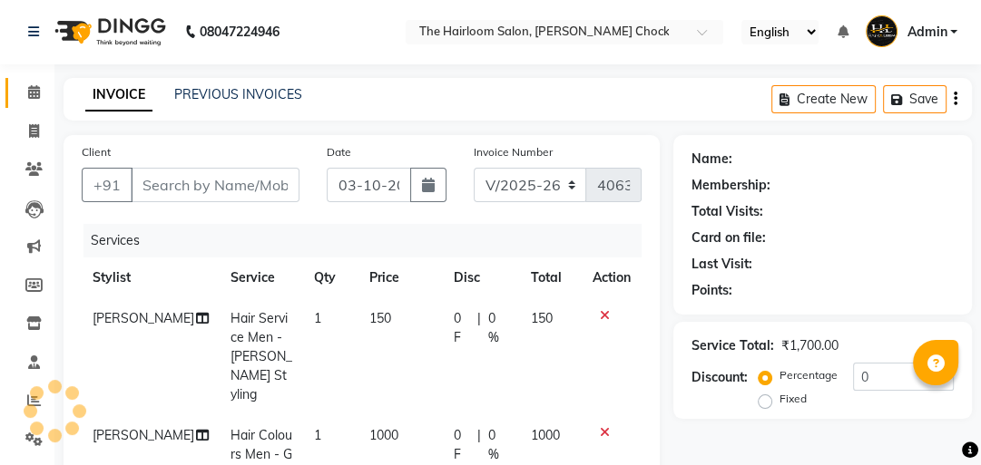
type input "9823225663"
select select "41756"
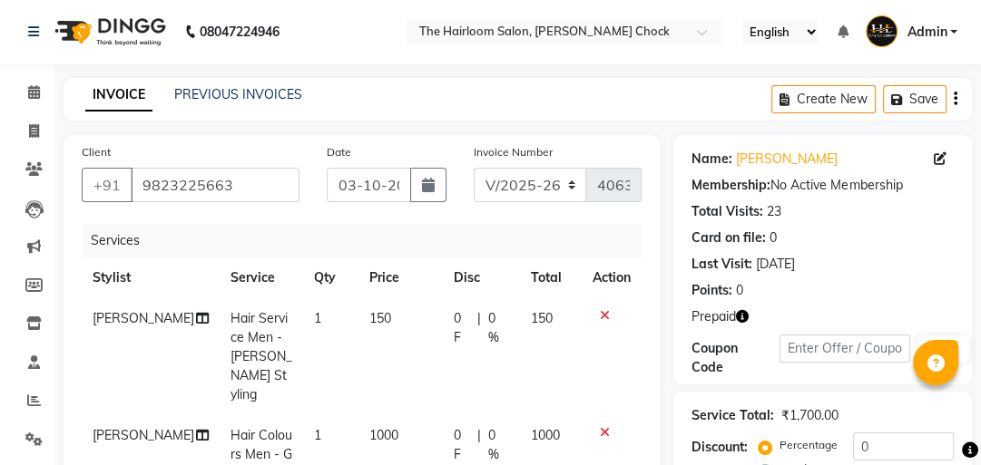
scroll to position [219, 0]
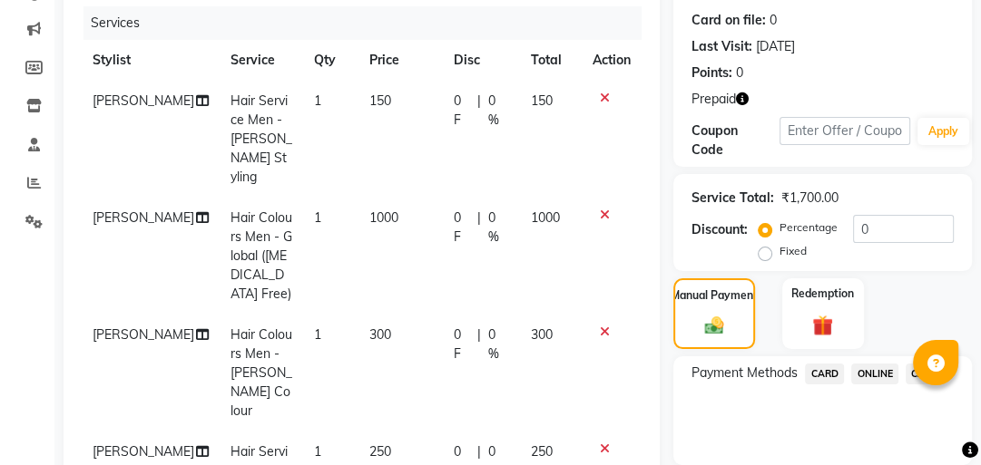
click at [865, 364] on span "ONLINE" at bounding box center [874, 374] width 47 height 21
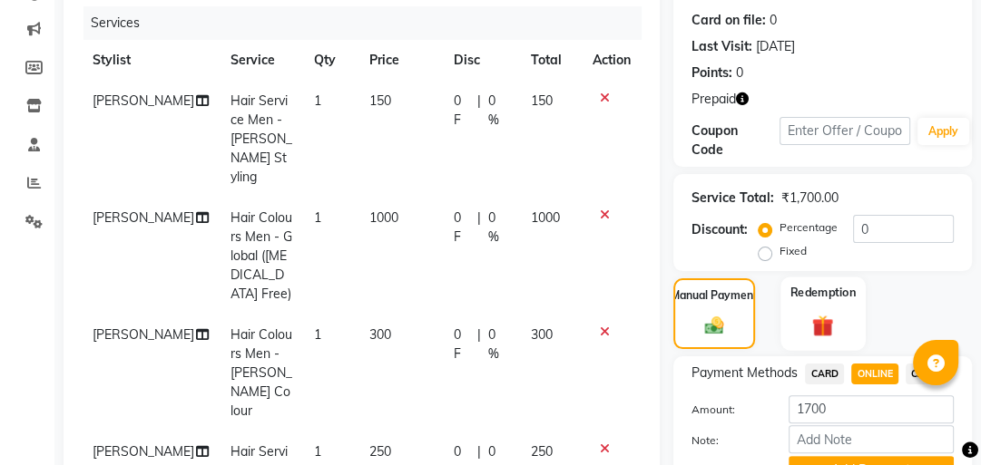
click at [826, 312] on img at bounding box center [822, 325] width 35 height 27
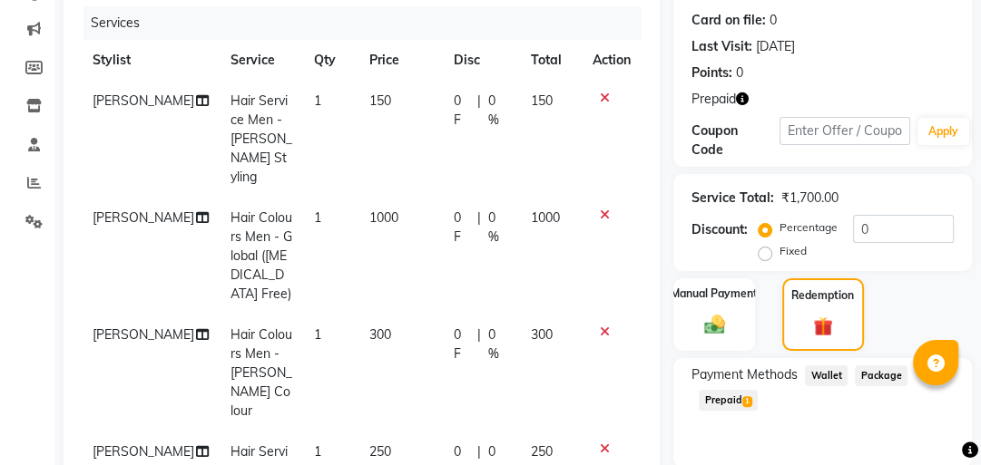
click at [744, 397] on span "1" at bounding box center [747, 402] width 10 height 11
click at [887, 458] on button "Add" at bounding box center [910, 473] width 66 height 31
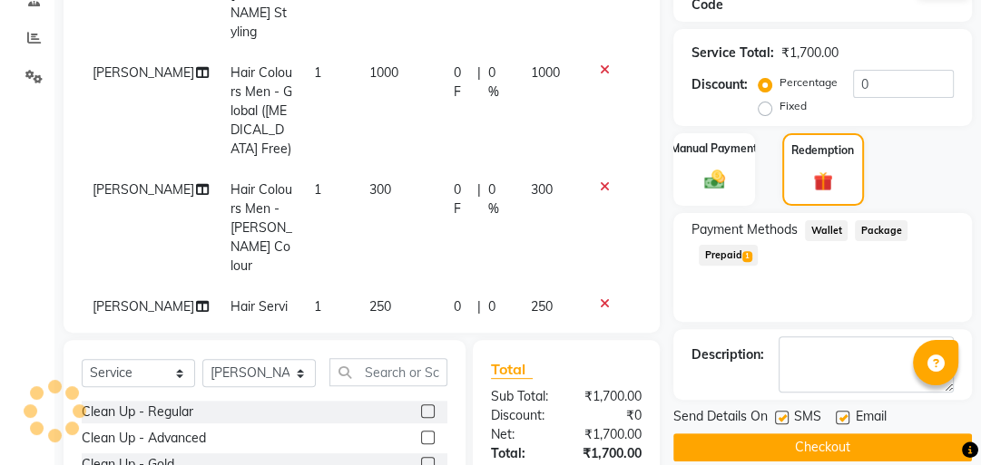
click at [813, 434] on button "Checkout" at bounding box center [822, 448] width 299 height 28
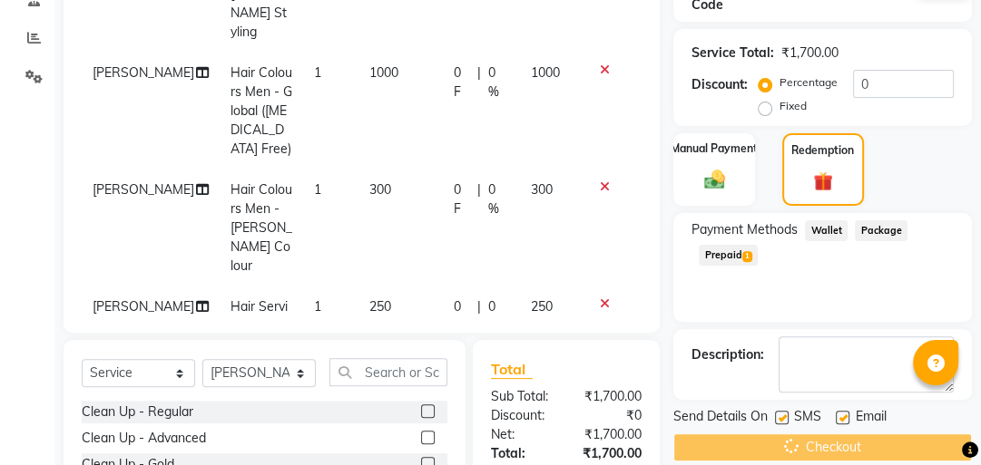
scroll to position [554, 0]
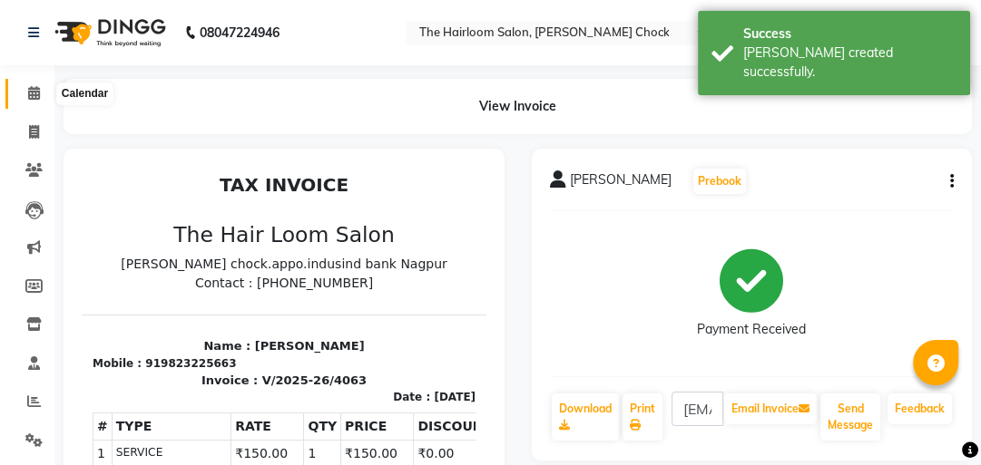
click at [39, 85] on span at bounding box center [34, 93] width 32 height 21
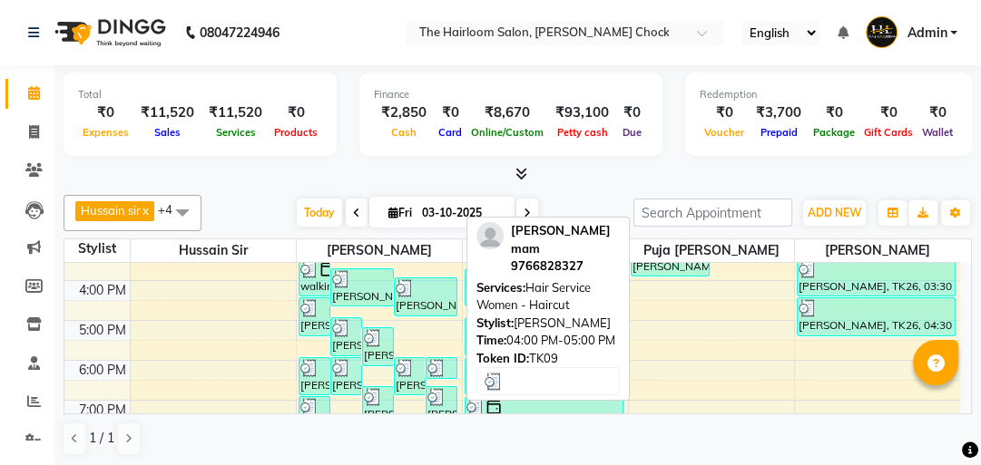
scroll to position [363, 0]
